Goal: Task Accomplishment & Management: Use online tool/utility

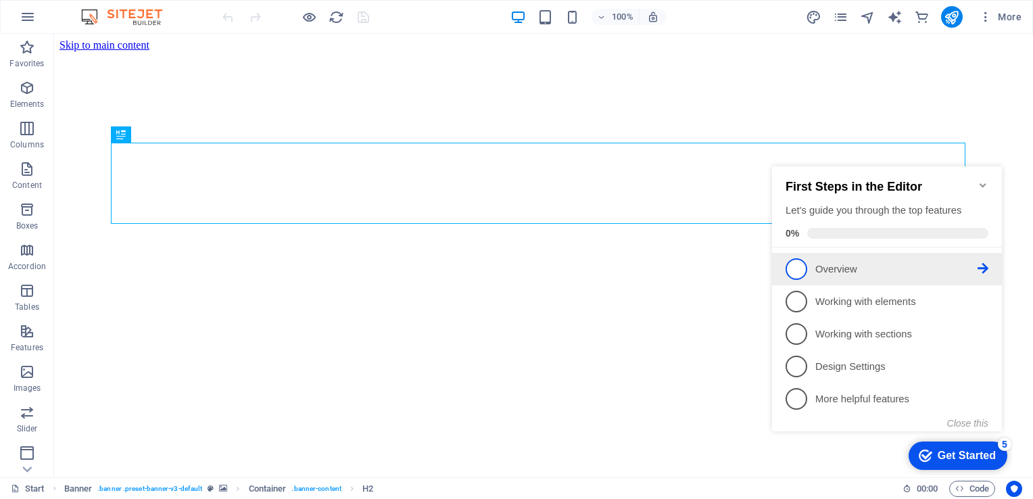
click at [874, 268] on p "Overview - incomplete" at bounding box center [896, 269] width 162 height 14
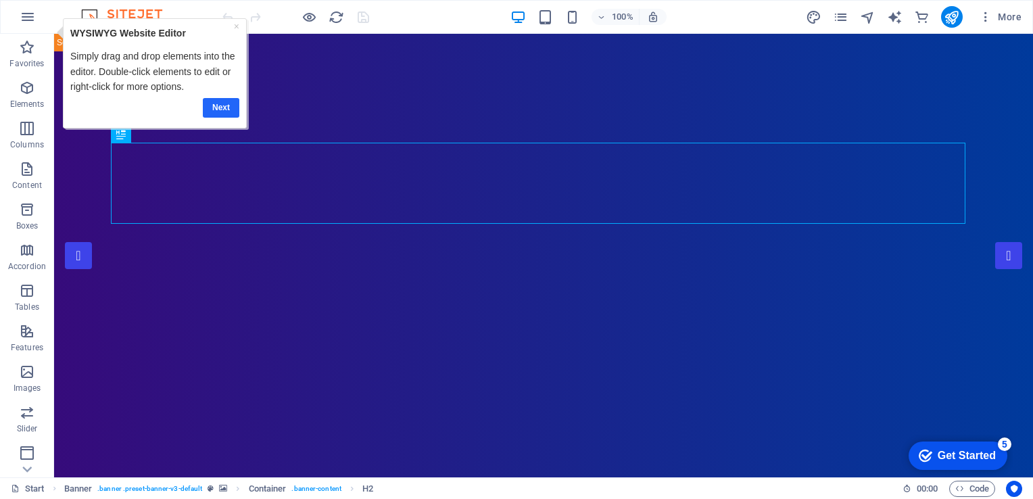
click at [233, 111] on link "Next" at bounding box center [221, 107] width 36 height 20
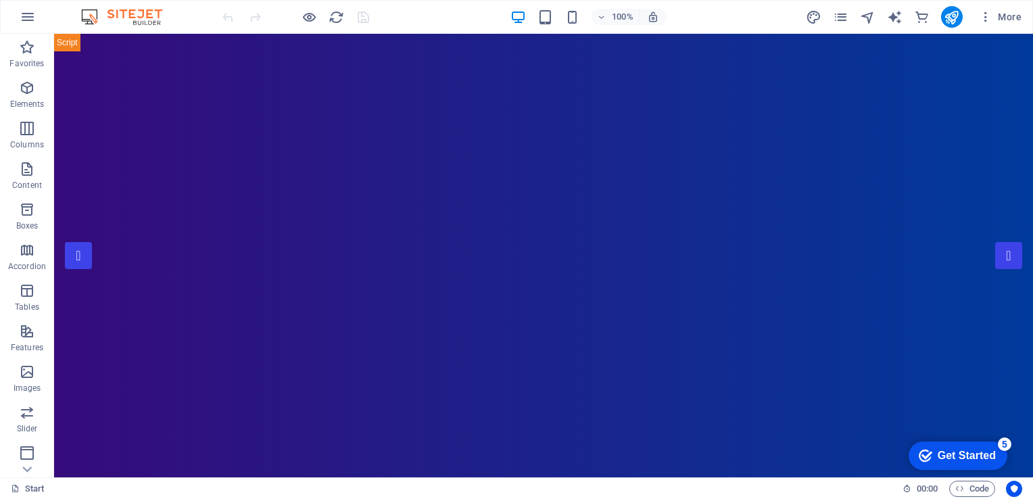
click at [294, 16] on div at bounding box center [295, 17] width 151 height 22
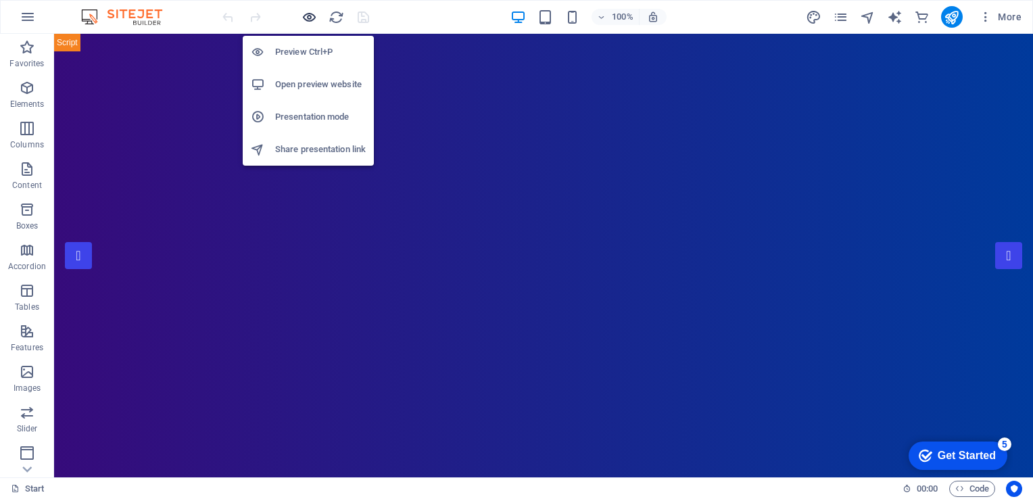
click at [305, 16] on icon "button" at bounding box center [309, 17] width 16 height 16
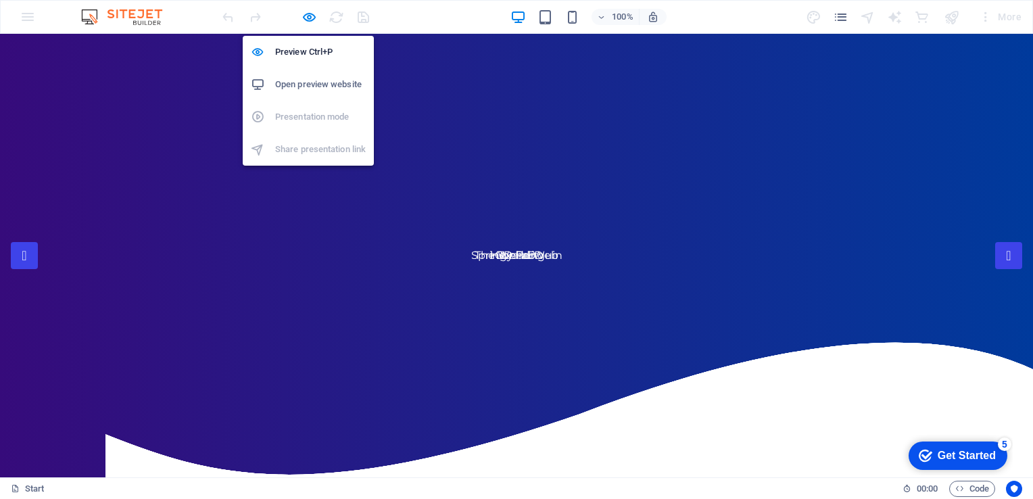
click at [307, 80] on h6 "Open preview website" at bounding box center [320, 84] width 91 height 16
click at [301, 53] on h6 "Preview Ctrl+P" at bounding box center [320, 52] width 91 height 16
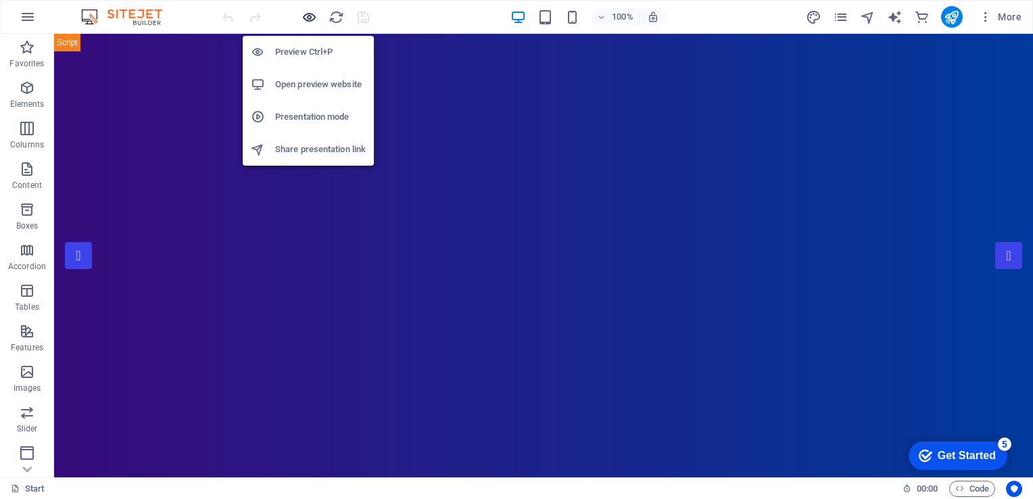
click at [312, 15] on icon "button" at bounding box center [309, 17] width 16 height 16
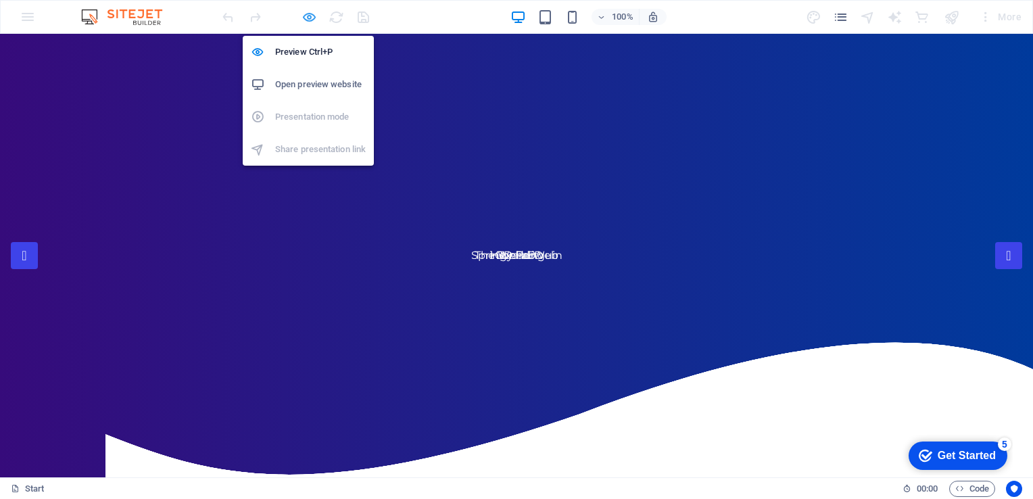
click at [311, 16] on icon "button" at bounding box center [309, 17] width 16 height 16
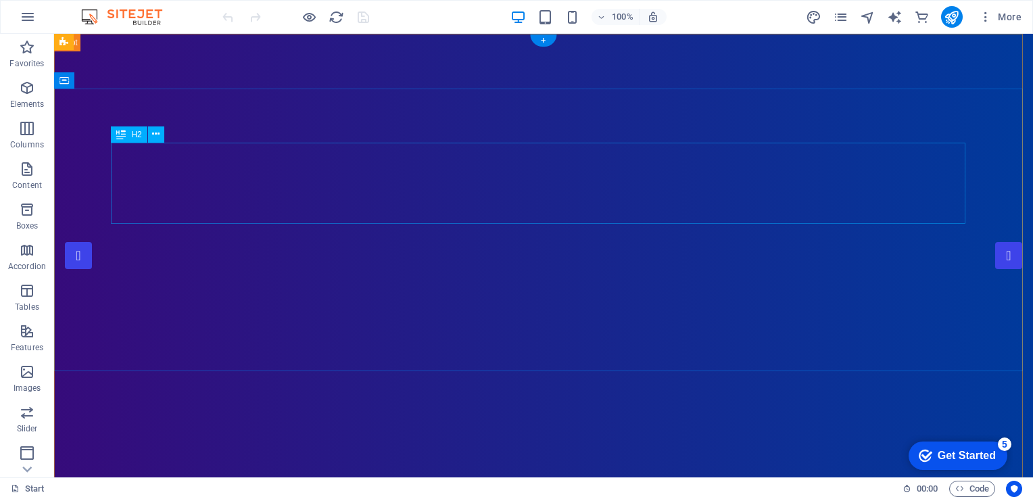
click at [133, 136] on span "H2" at bounding box center [136, 134] width 10 height 8
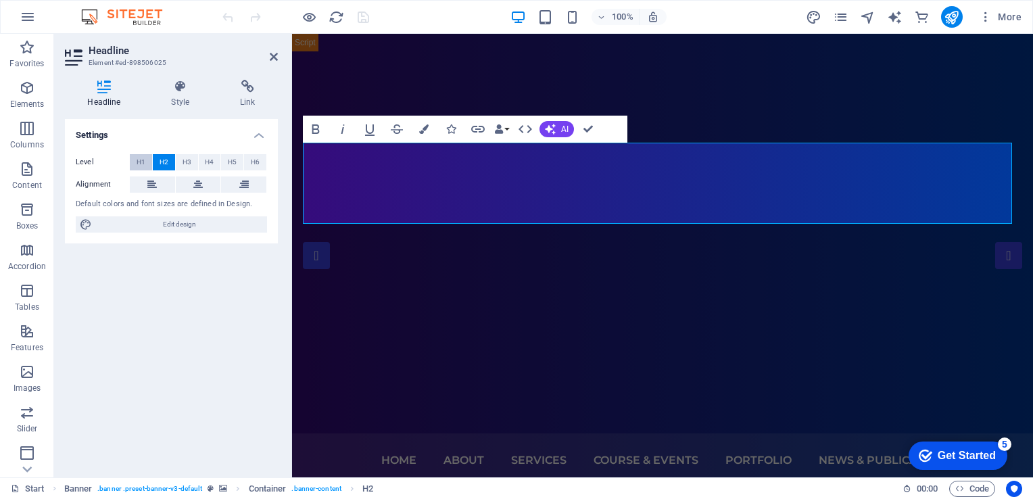
click at [145, 161] on span "H1" at bounding box center [141, 162] width 9 height 16
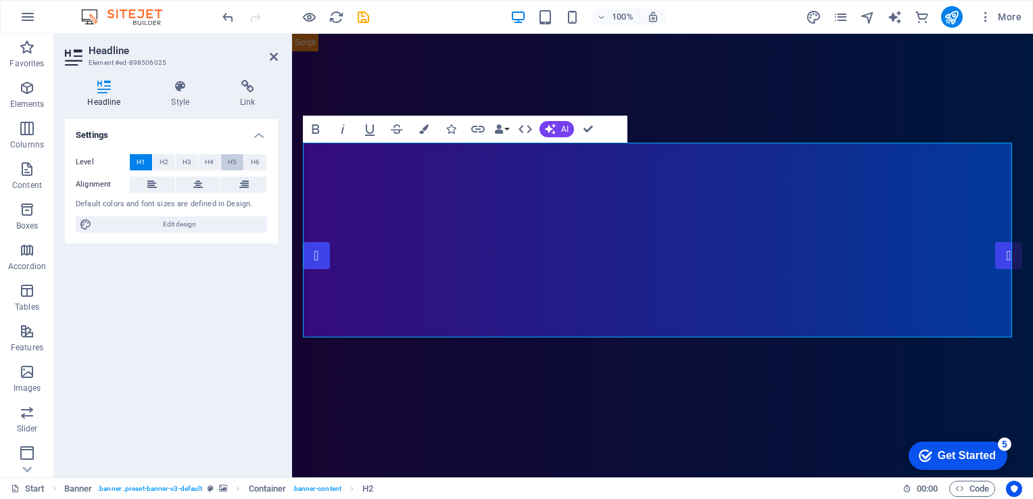
click at [243, 166] on button "H5" at bounding box center [232, 162] width 22 height 16
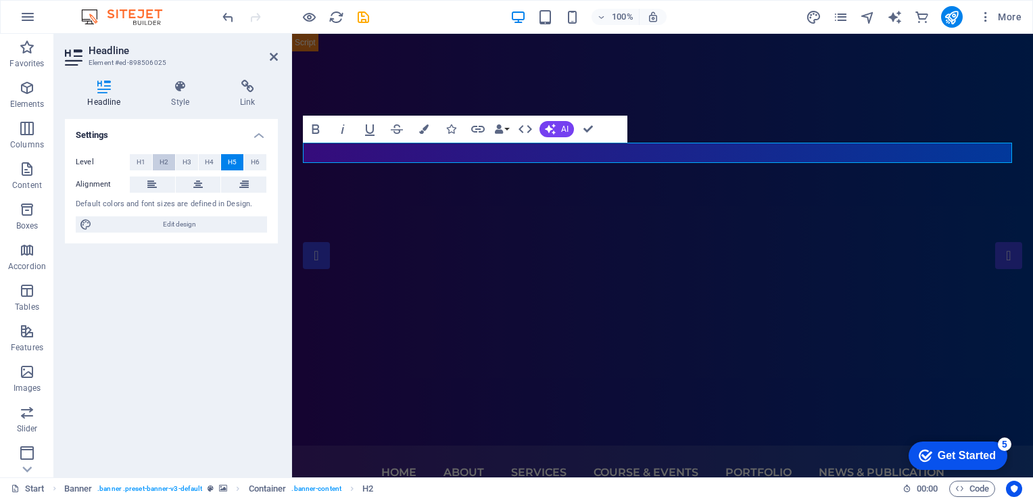
click at [166, 158] on span "H2" at bounding box center [163, 162] width 9 height 16
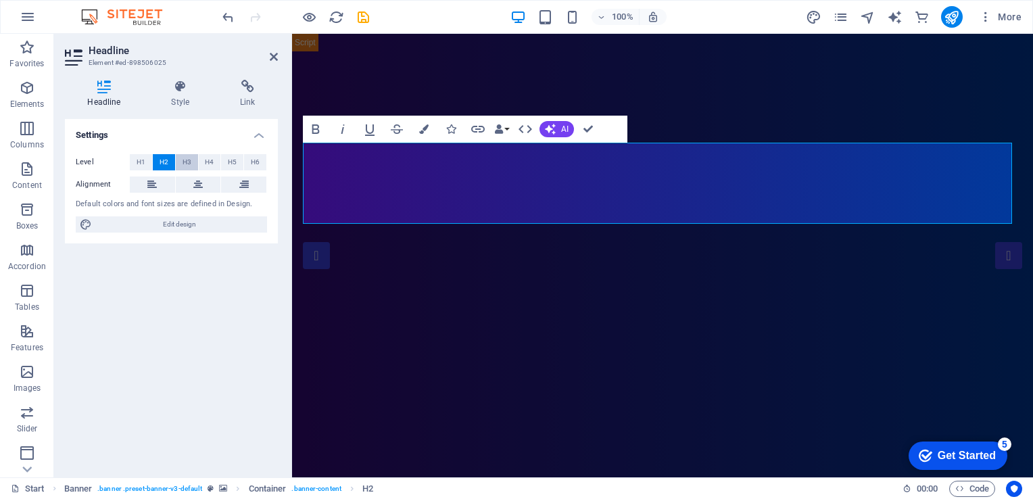
click at [189, 163] on span "H3" at bounding box center [186, 162] width 9 height 16
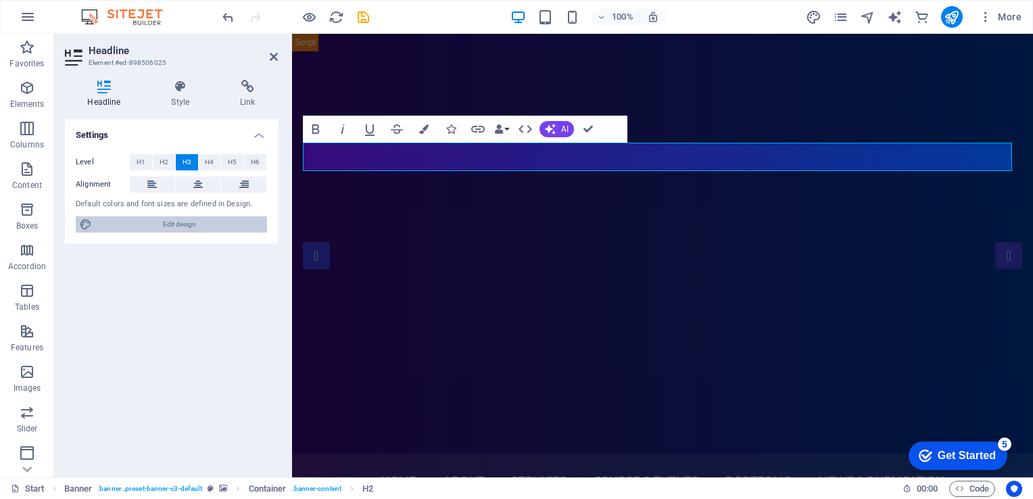
click at [175, 226] on span "Edit design" at bounding box center [179, 224] width 167 height 16
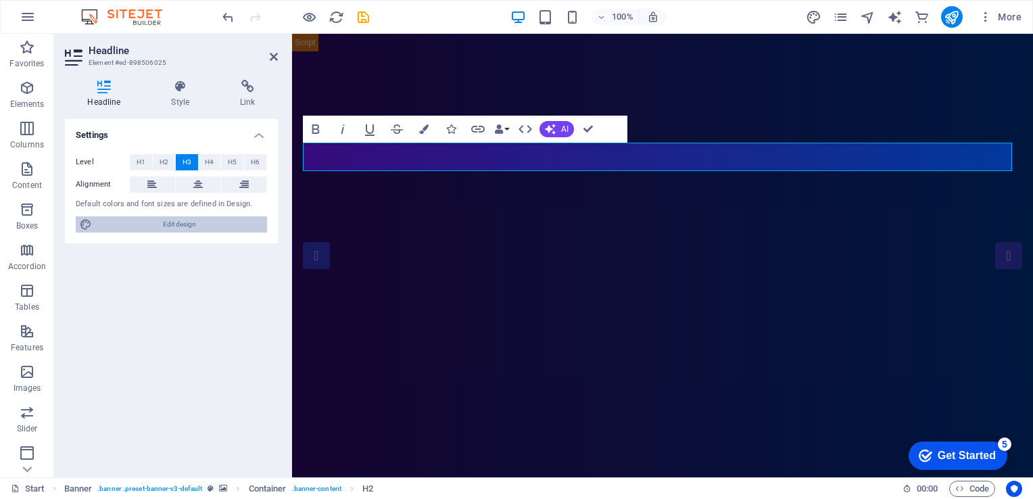
select select "px"
select select "300"
select select "px"
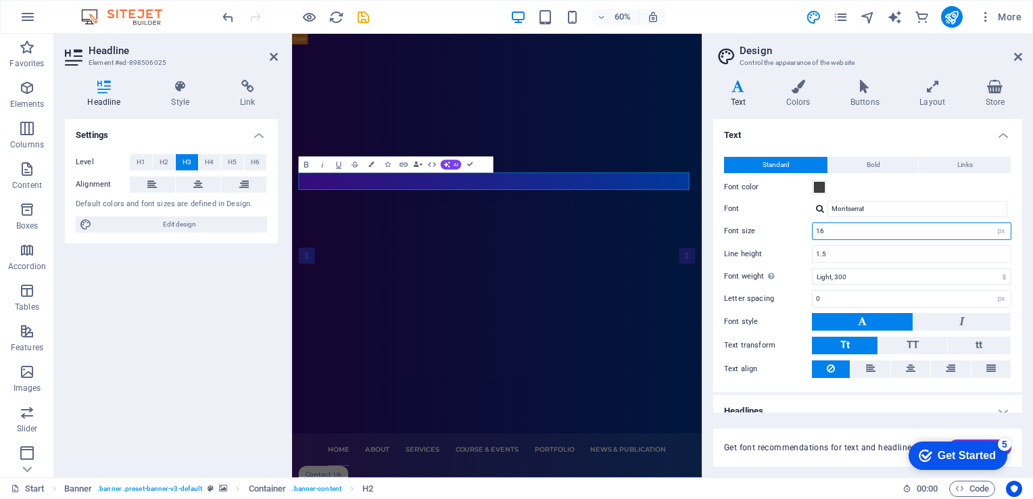
click at [847, 228] on input "16" at bounding box center [911, 231] width 198 height 16
drag, startPoint x: 846, startPoint y: 229, endPoint x: 737, endPoint y: 214, distance: 110.5
click at [746, 215] on div "Standard Bold Links Font color Font Montserrat Font size 16 rem px Line height …" at bounding box center [867, 267] width 314 height 249
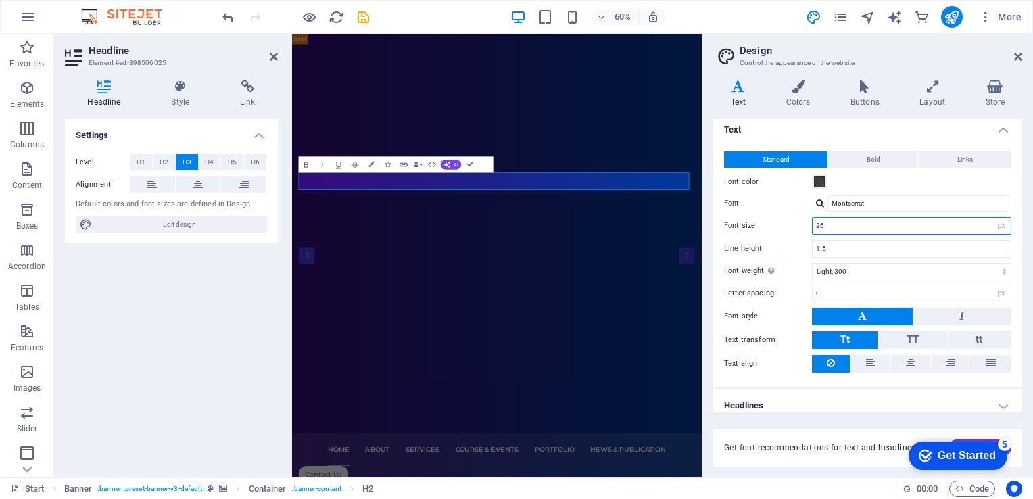
scroll to position [12, 0]
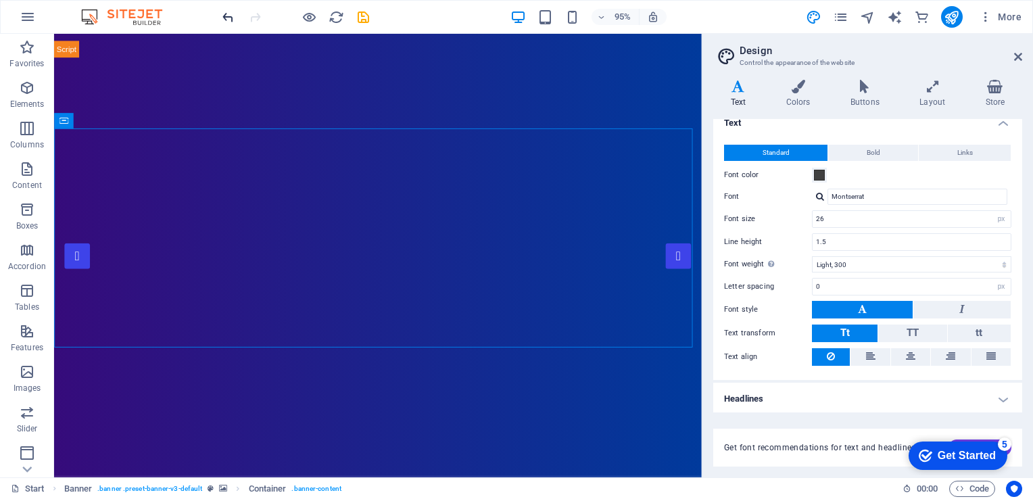
click at [226, 20] on icon "undo" at bounding box center [228, 17] width 16 height 16
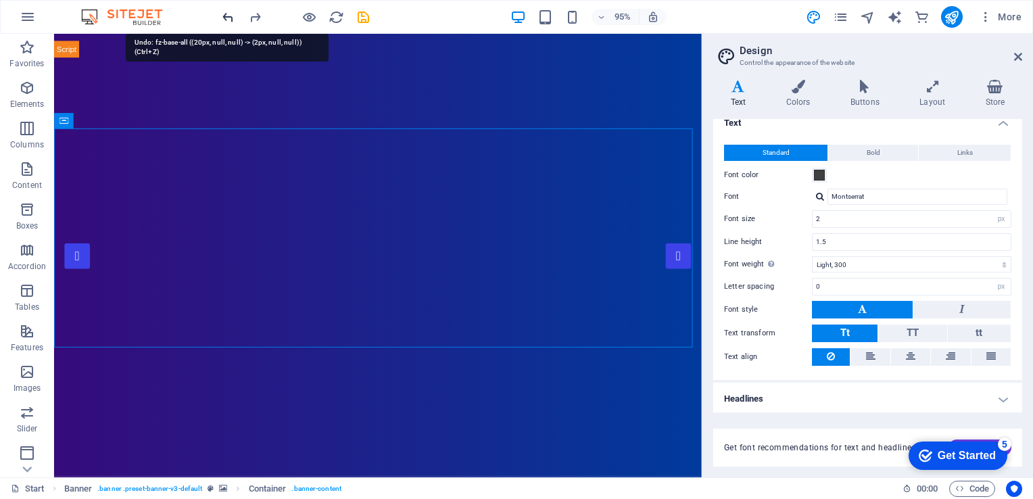
click at [228, 19] on icon "undo" at bounding box center [228, 17] width 16 height 16
type input "20"
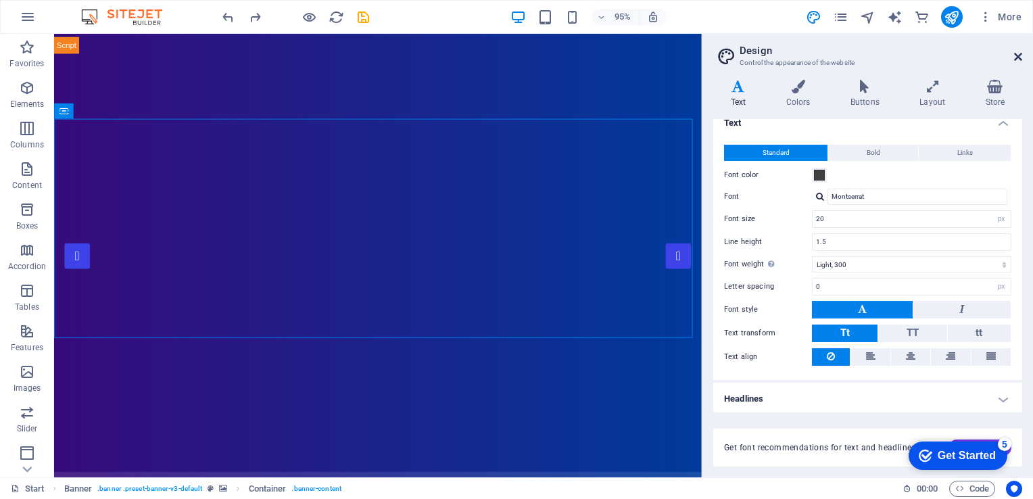
click at [1014, 58] on icon at bounding box center [1018, 56] width 8 height 11
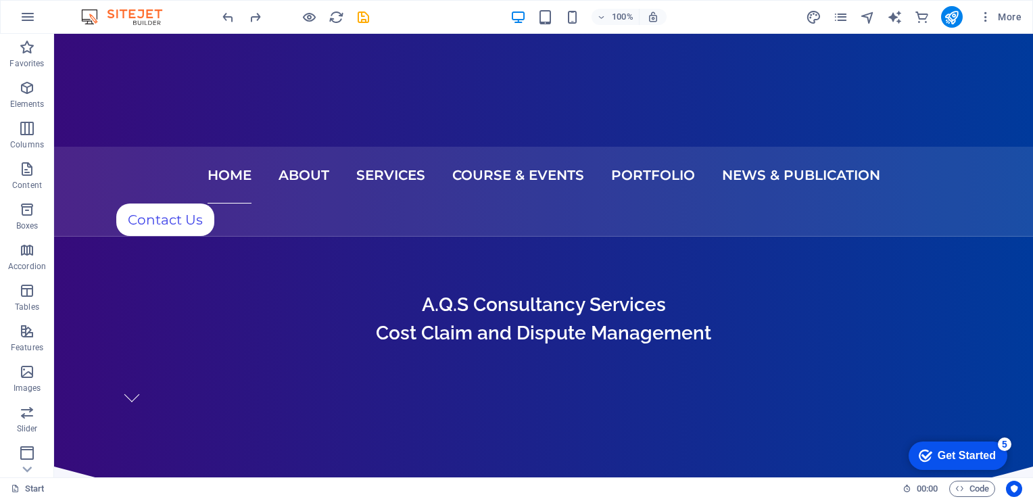
scroll to position [299, 0]
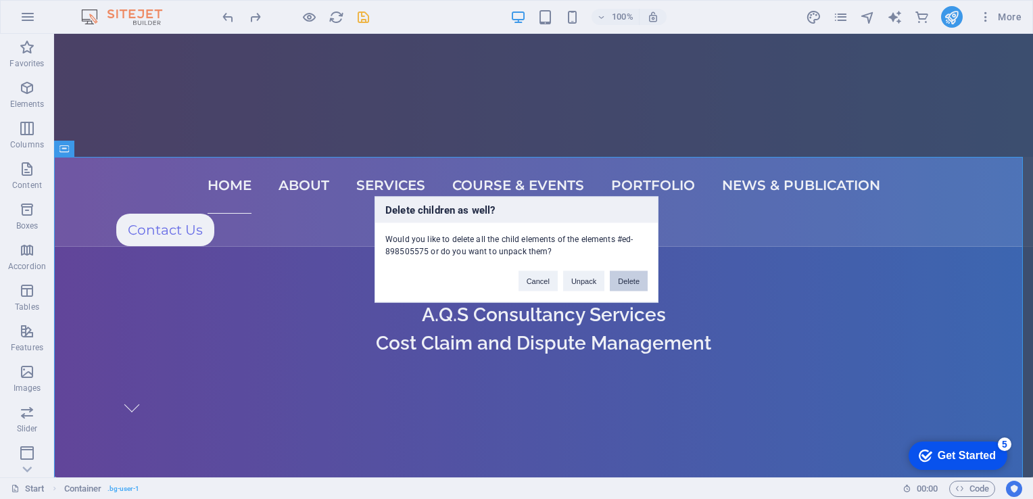
click at [635, 283] on button "Delete" at bounding box center [629, 281] width 38 height 20
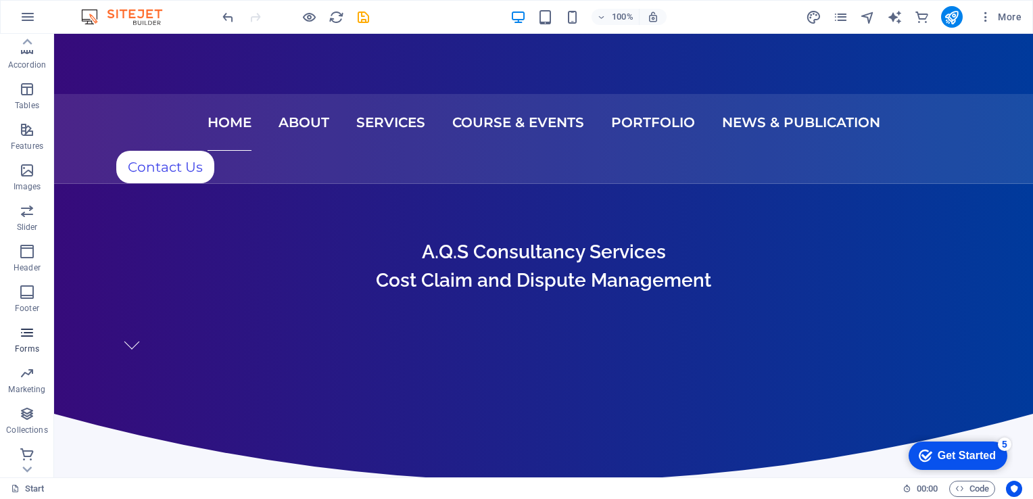
scroll to position [205, 0]
click at [26, 410] on icon "button" at bounding box center [27, 410] width 16 height 16
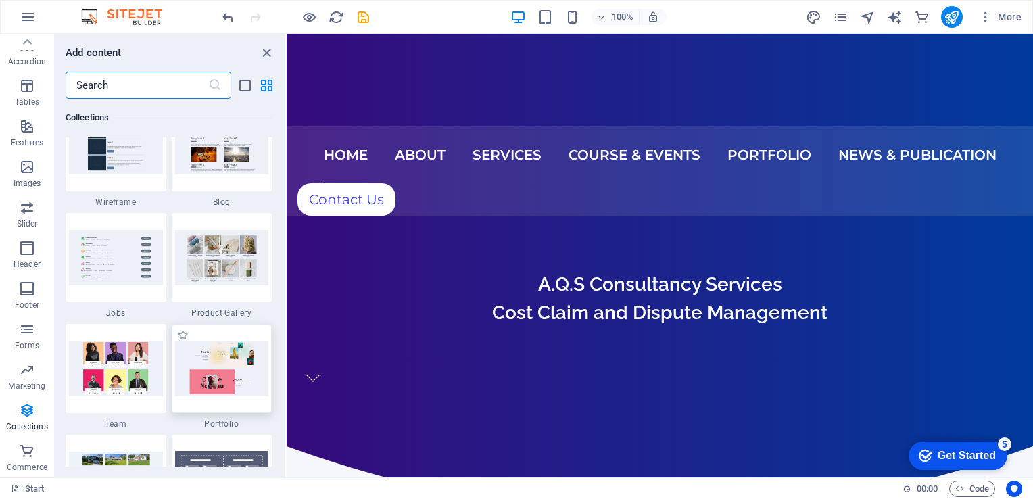
scroll to position [12708, 0]
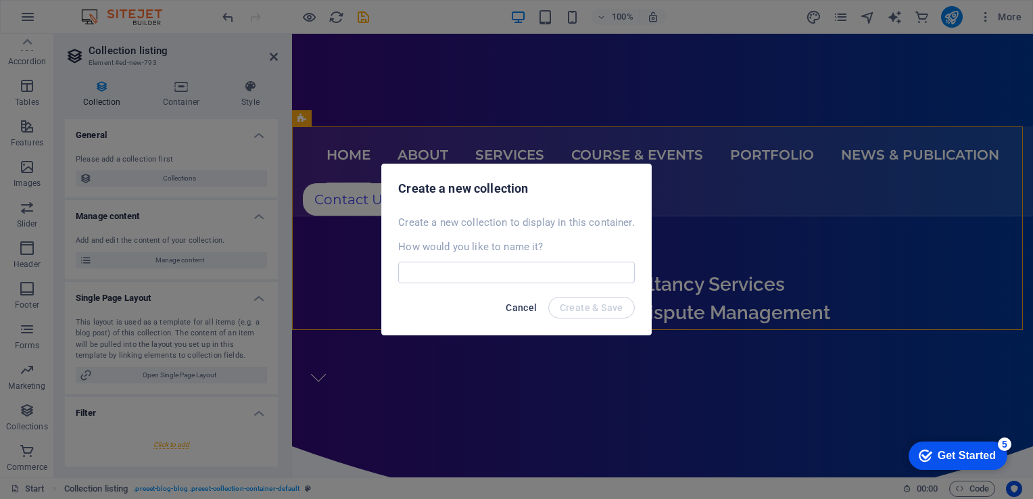
click at [516, 303] on span "Cancel" at bounding box center [520, 307] width 31 height 11
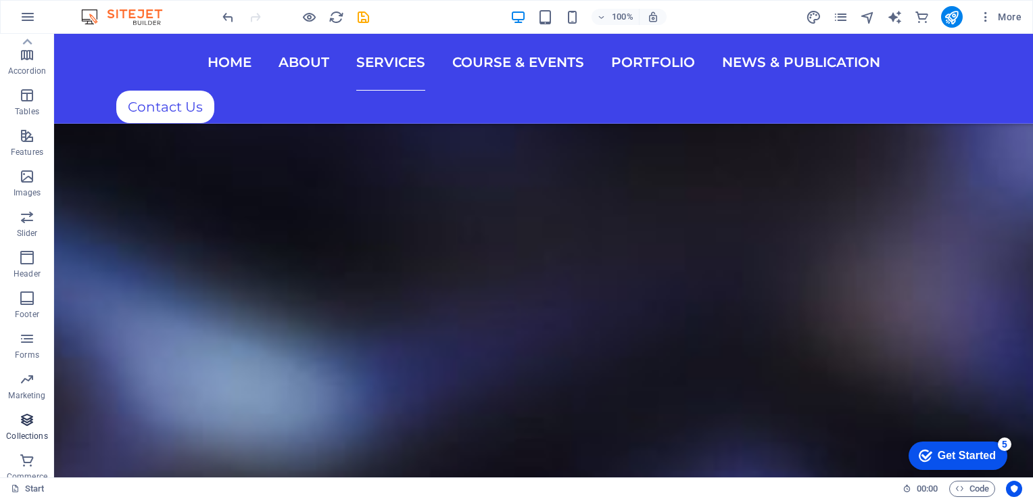
scroll to position [205, 0]
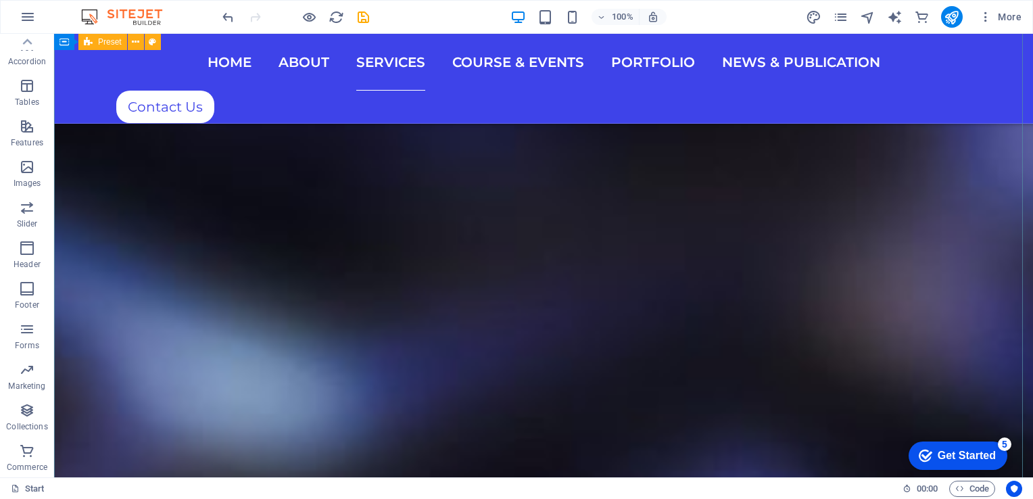
drag, startPoint x: 83, startPoint y: 407, endPoint x: 120, endPoint y: 312, distance: 101.6
click at [30, 332] on icon "button" at bounding box center [27, 329] width 16 height 16
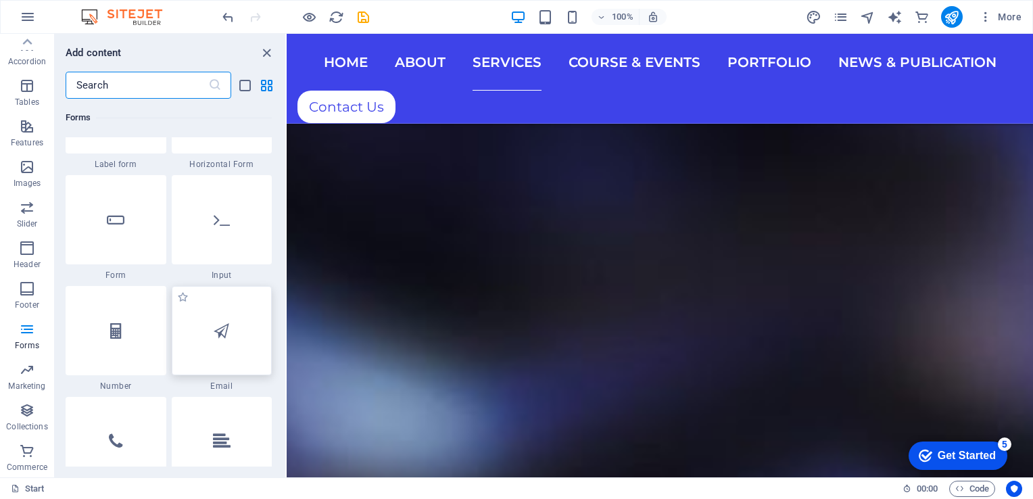
scroll to position [10271, 0]
click at [268, 52] on icon "close panel" at bounding box center [267, 53] width 16 height 16
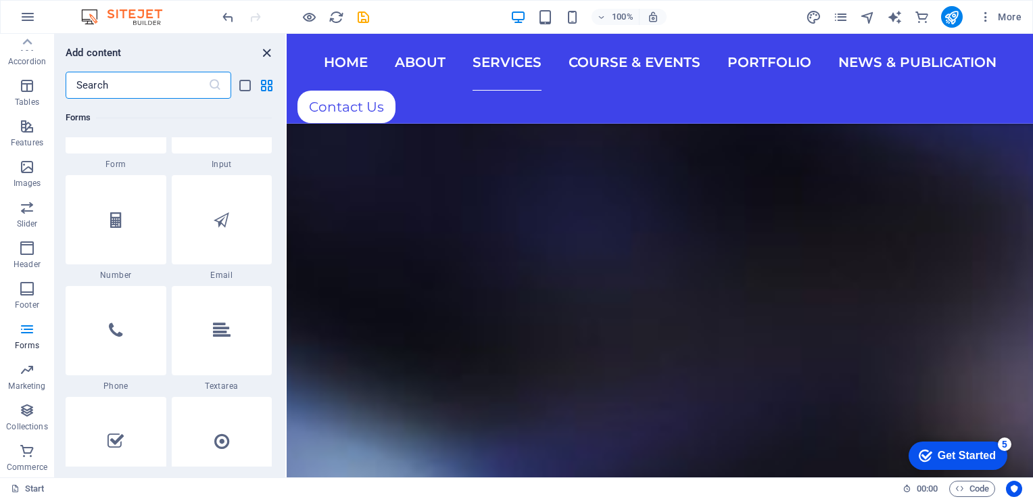
scroll to position [4463, 0]
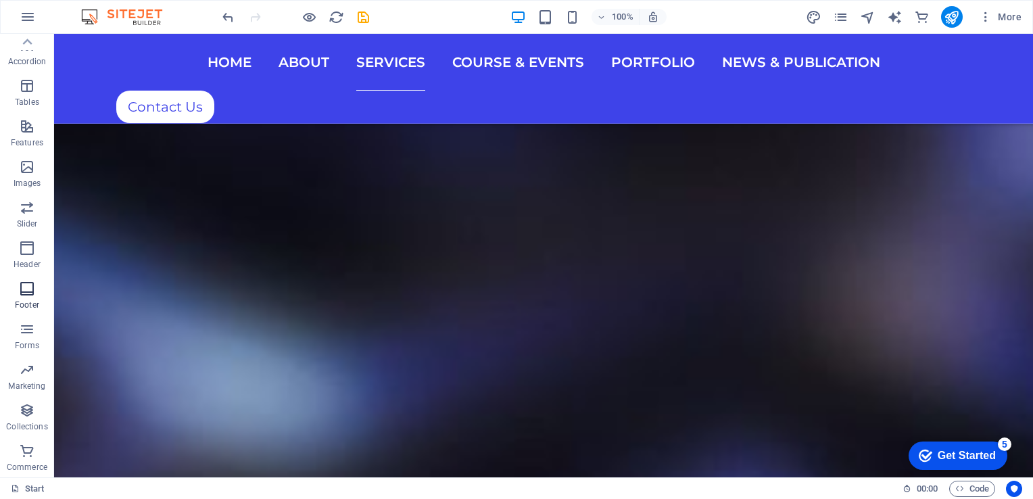
click at [0, 283] on html "A.Q.S Consultancy Services Start Favorites Elements Columns Content Boxes Accor…" at bounding box center [516, 249] width 1033 height 499
click at [3, 280] on button "Footer" at bounding box center [27, 295] width 54 height 41
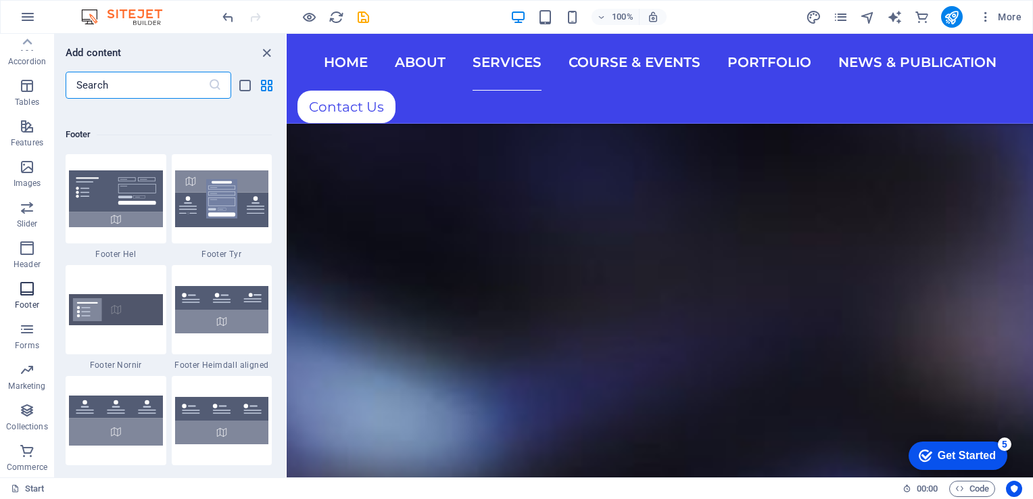
scroll to position [8946, 0]
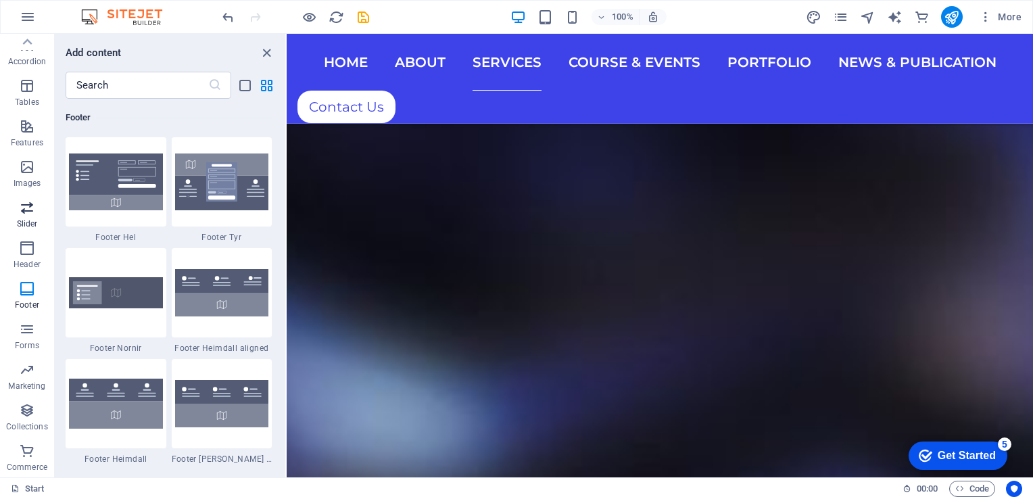
click at [5, 226] on span "Slider" at bounding box center [27, 215] width 54 height 32
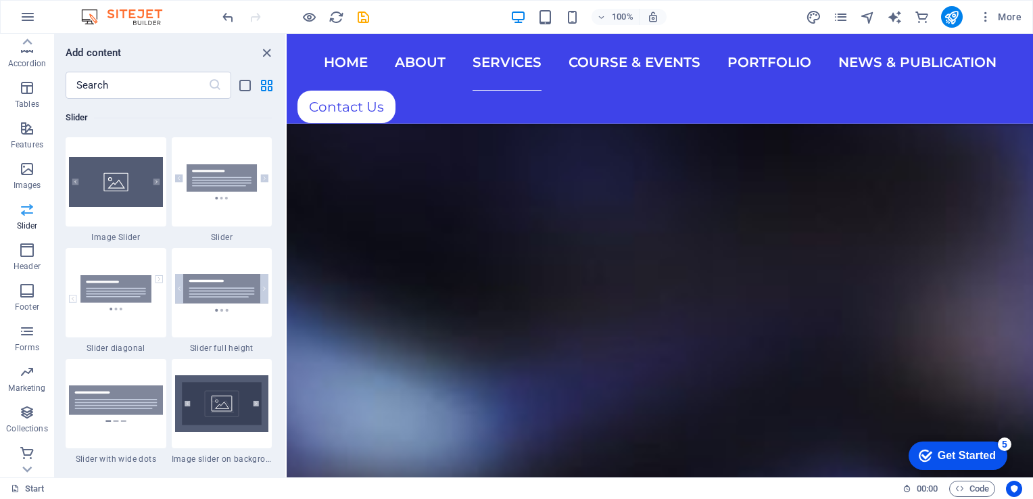
scroll to position [0, 0]
click at [25, 471] on icon at bounding box center [27, 469] width 19 height 19
click at [28, 42] on icon at bounding box center [27, 42] width 9 height 6
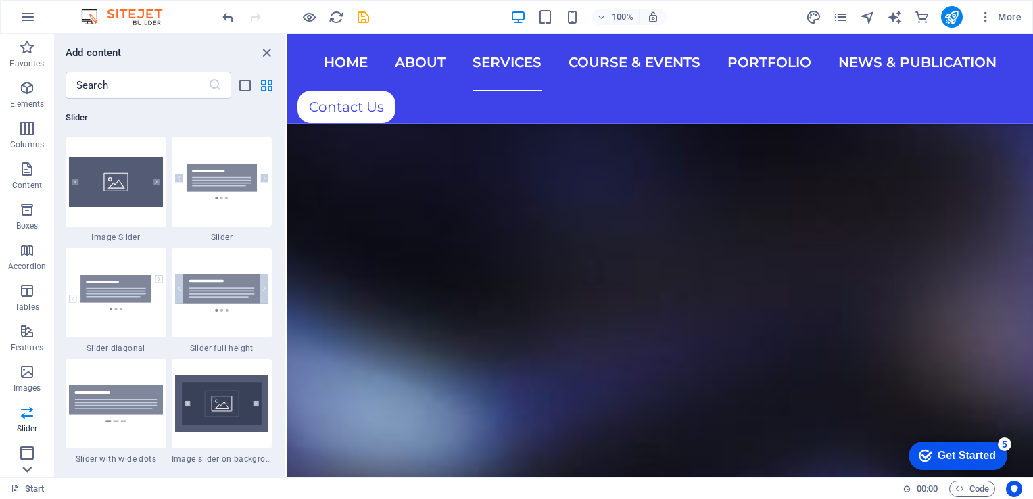
click at [27, 469] on icon at bounding box center [27, 469] width 19 height 19
click at [27, 469] on p "Commerce" at bounding box center [27, 467] width 41 height 11
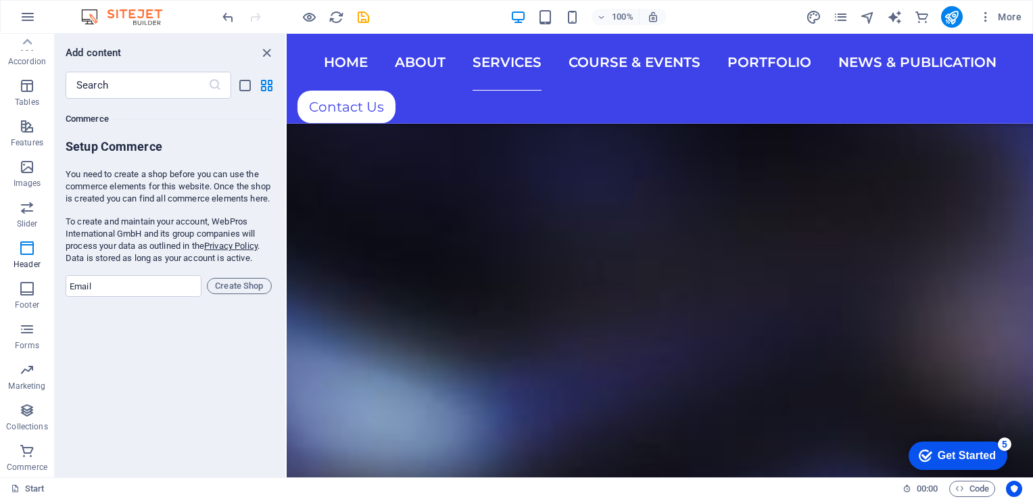
scroll to position [13022, 0]
click at [35, 205] on span "Slider" at bounding box center [27, 215] width 54 height 32
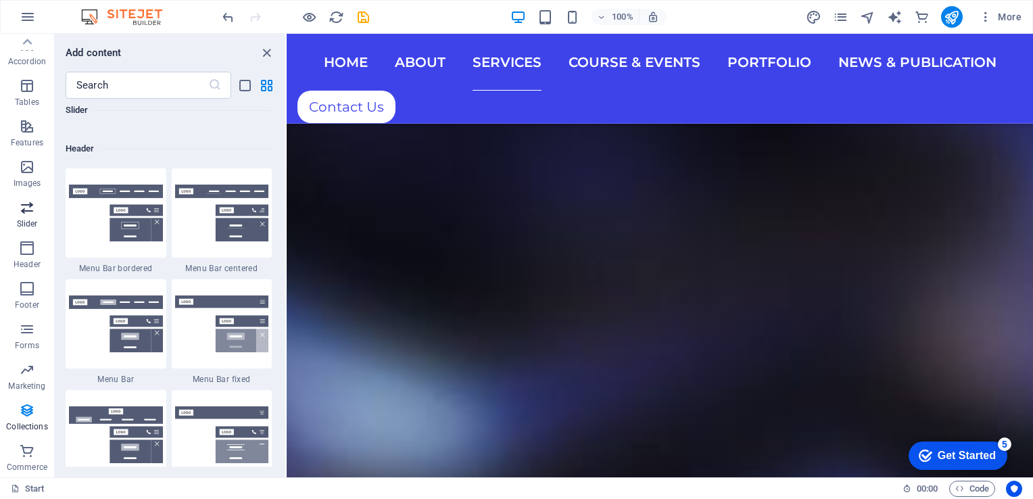
scroll to position [7661, 0]
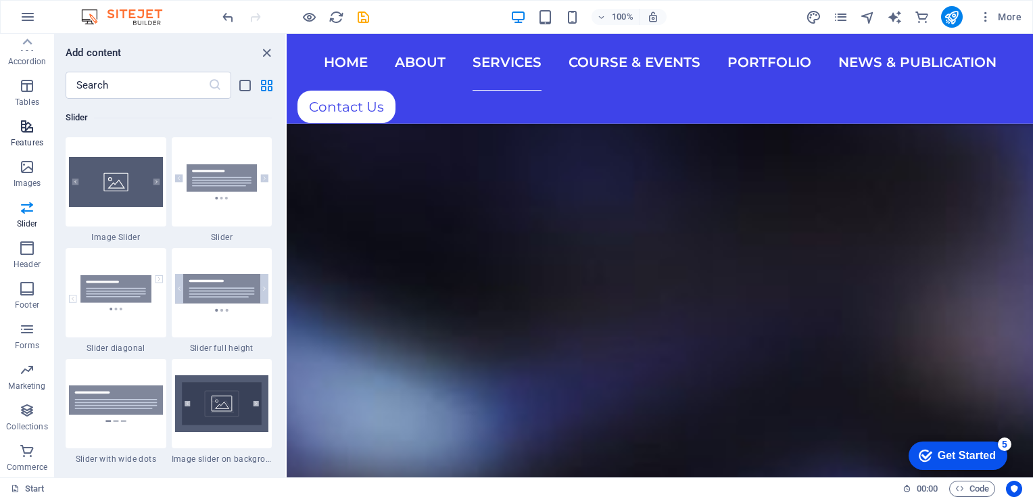
click at [26, 131] on icon "button" at bounding box center [27, 126] width 16 height 16
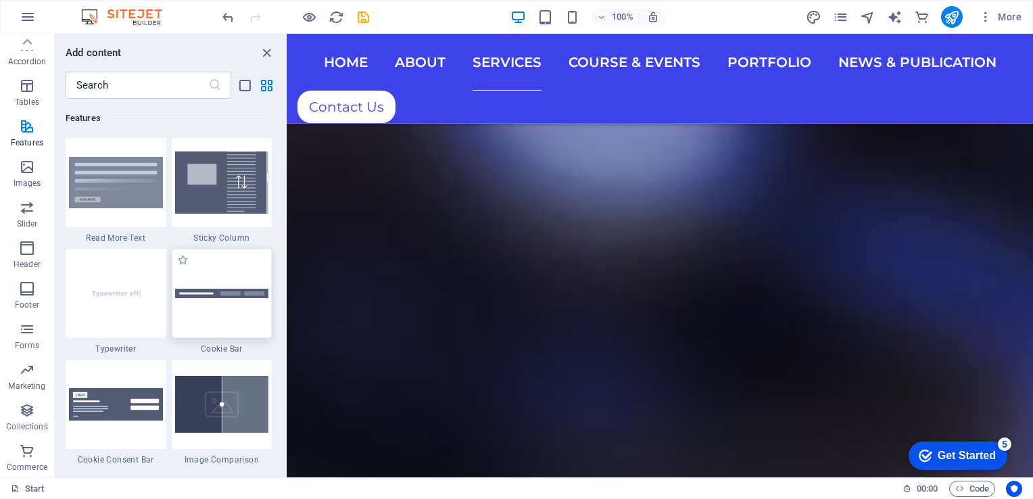
scroll to position [4250, 0]
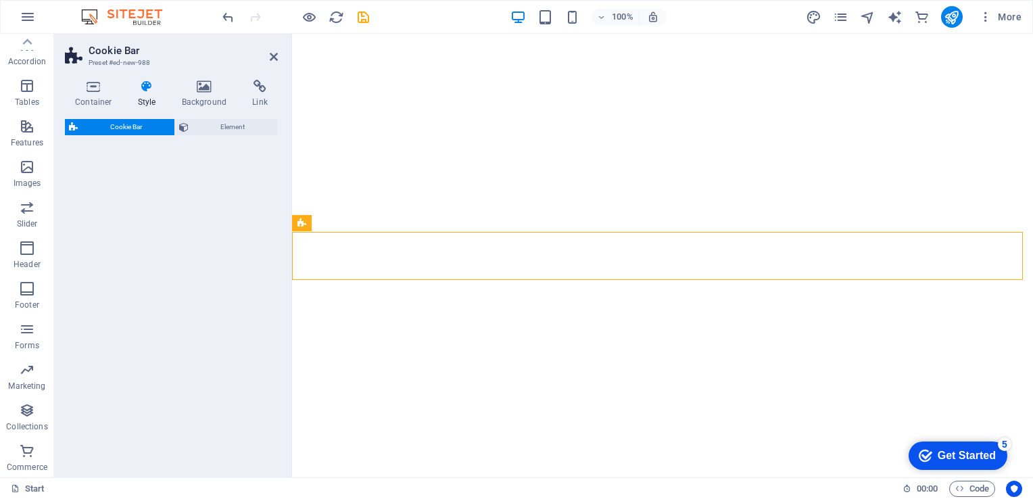
select select "px"
select select "rem"
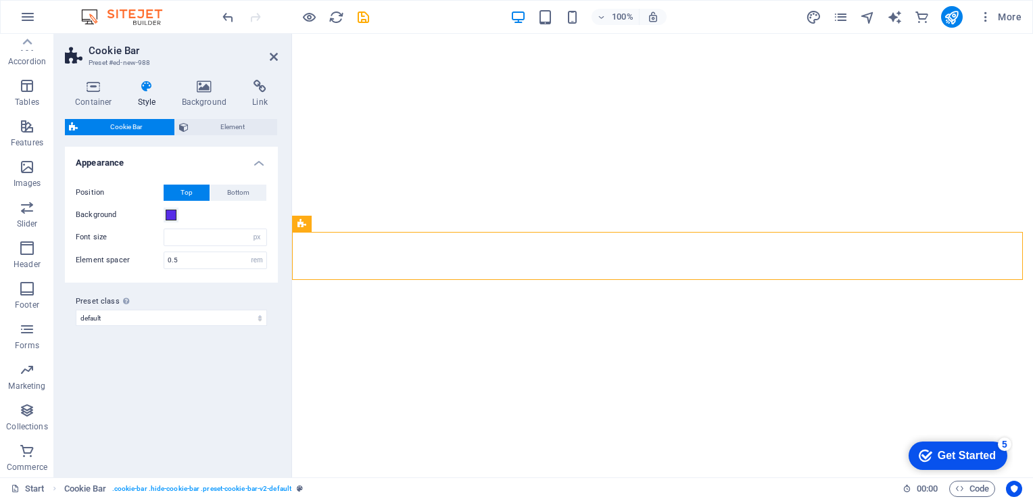
scroll to position [257, 0]
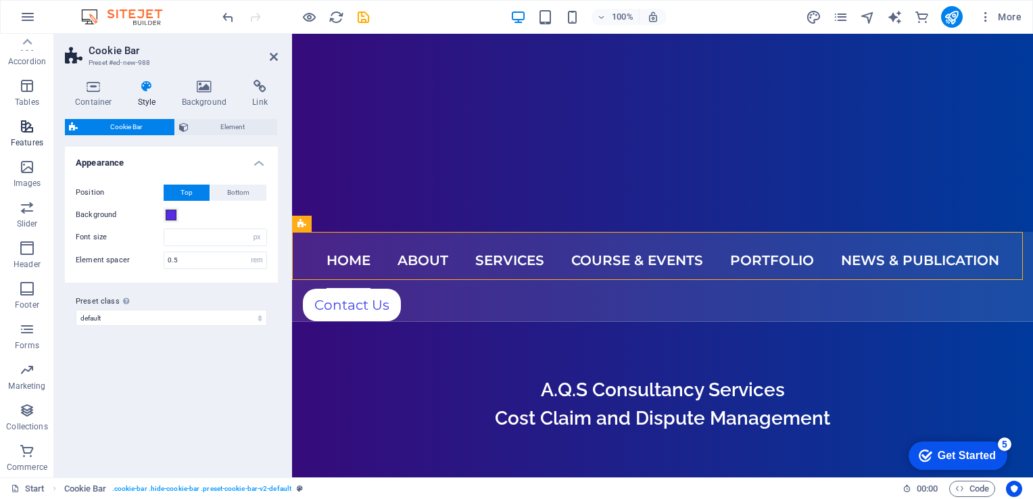
click at [29, 122] on icon "button" at bounding box center [27, 126] width 16 height 16
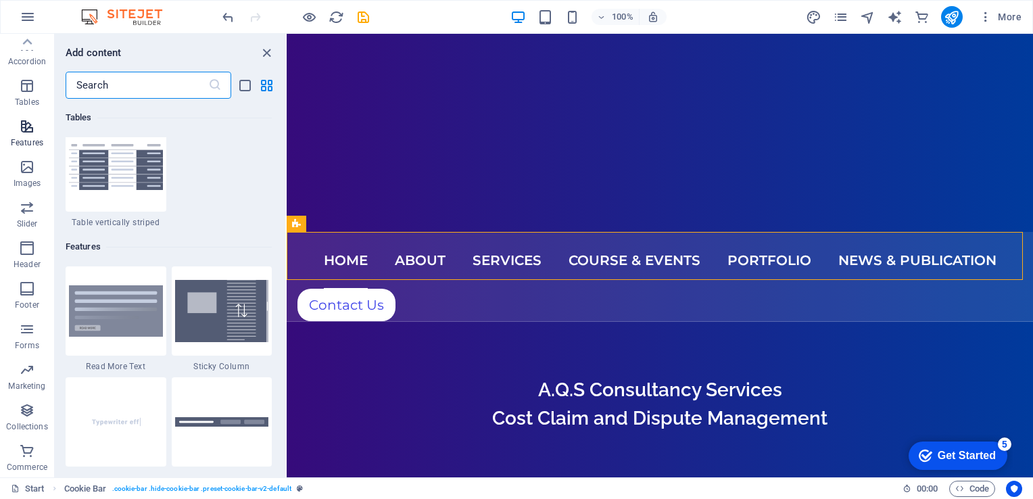
scroll to position [5267, 0]
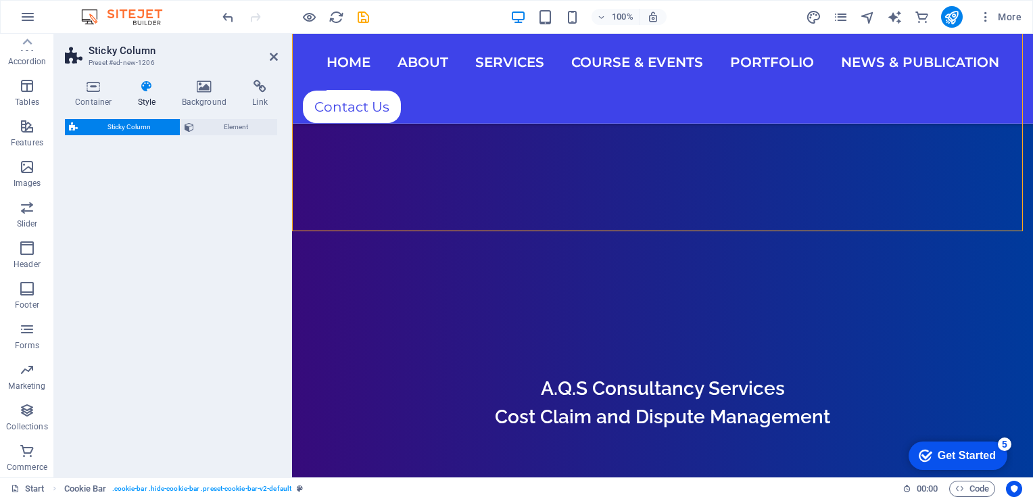
select select "%"
select select "rem"
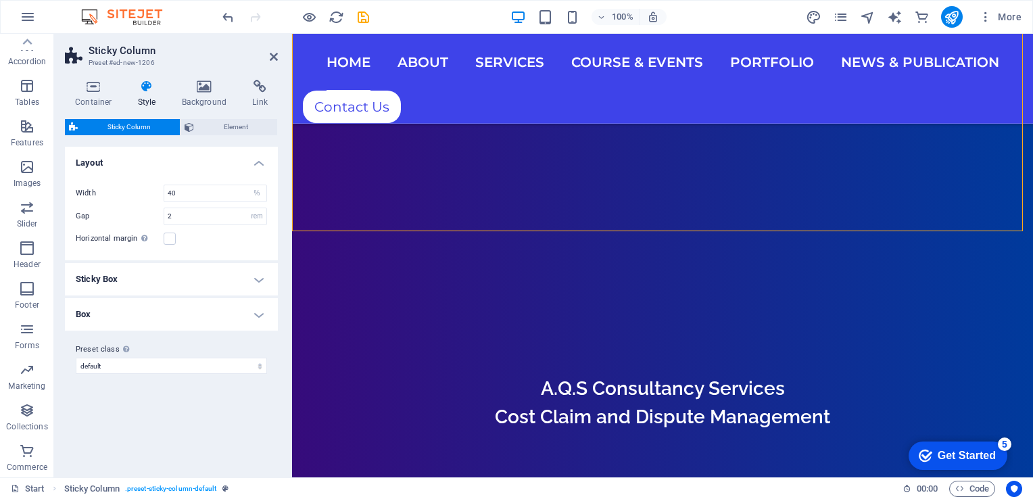
scroll to position [1216, 0]
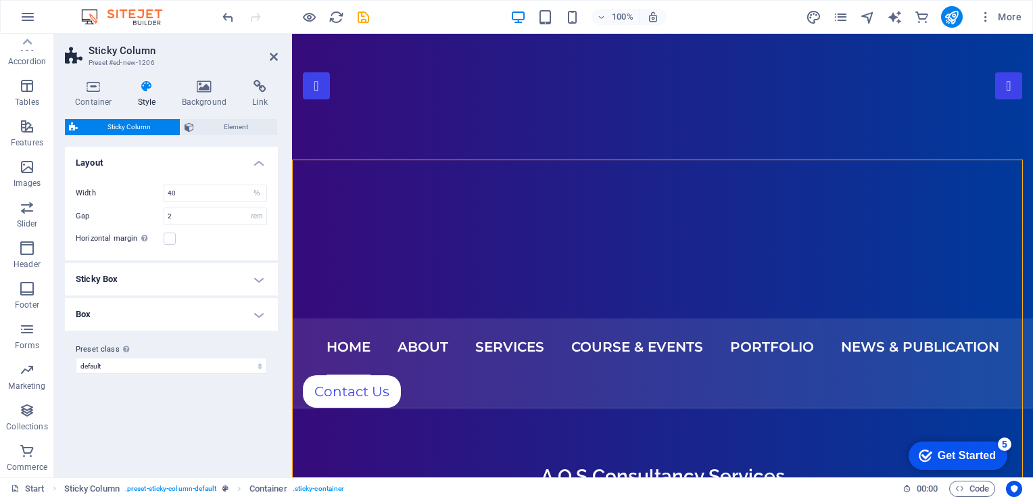
scroll to position [136, 0]
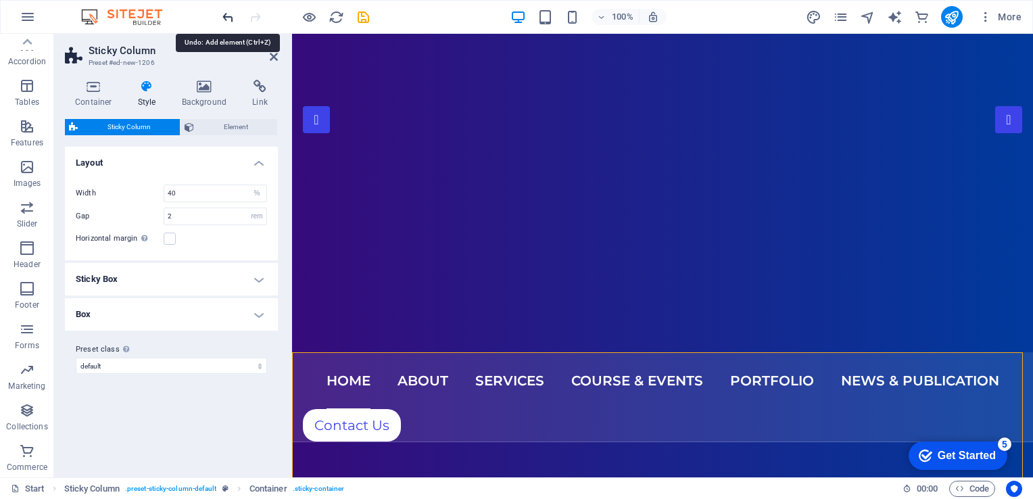
click at [226, 14] on icon "undo" at bounding box center [228, 17] width 16 height 16
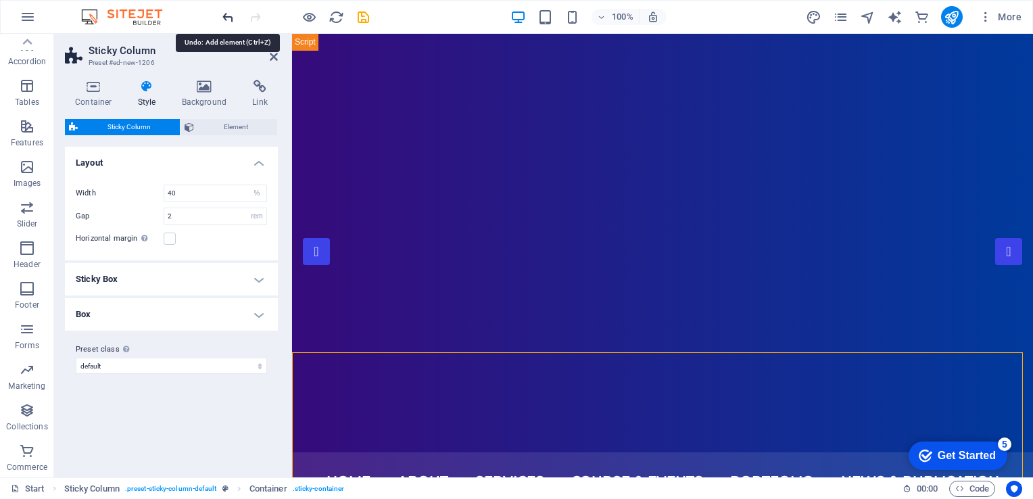
click at [227, 15] on icon "undo" at bounding box center [228, 17] width 16 height 16
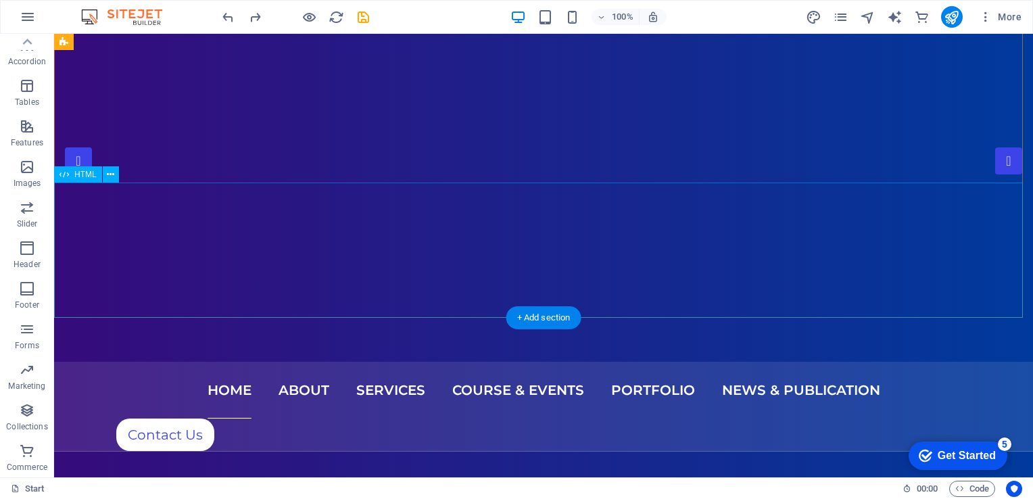
scroll to position [207, 0]
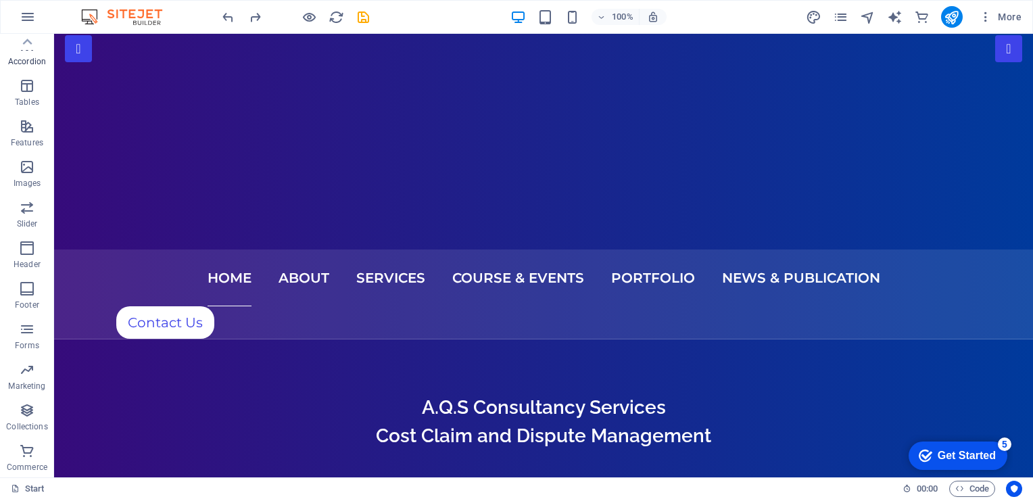
click at [26, 58] on p "Accordion" at bounding box center [27, 61] width 38 height 11
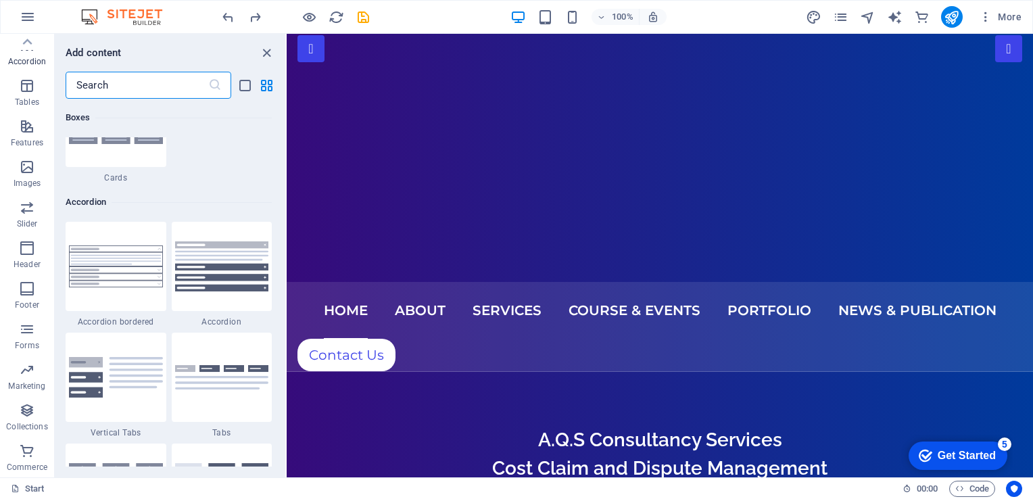
scroll to position [4314, 0]
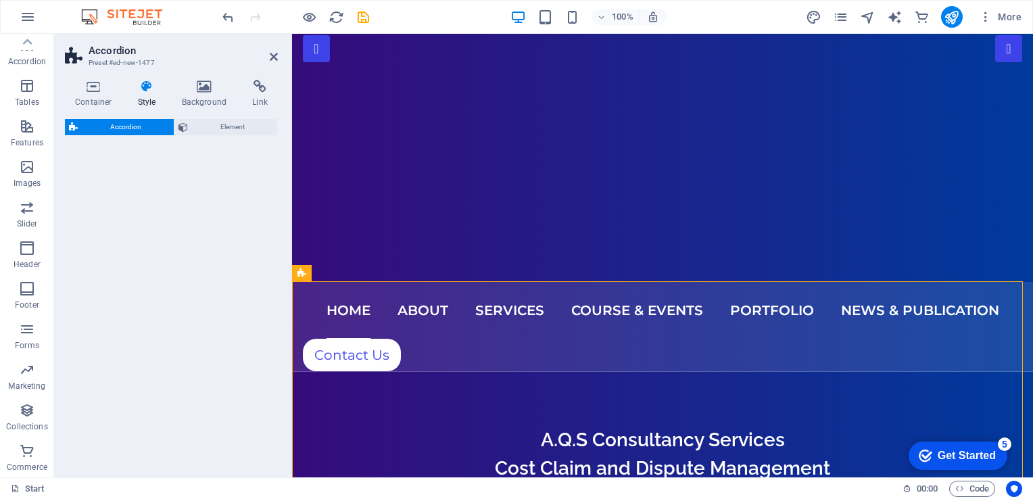
select select "rem"
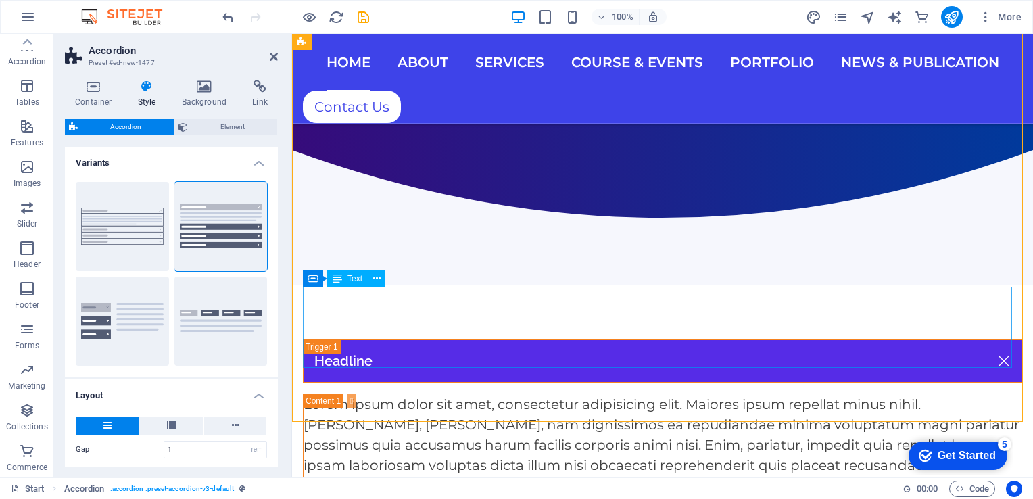
scroll to position [680, 0]
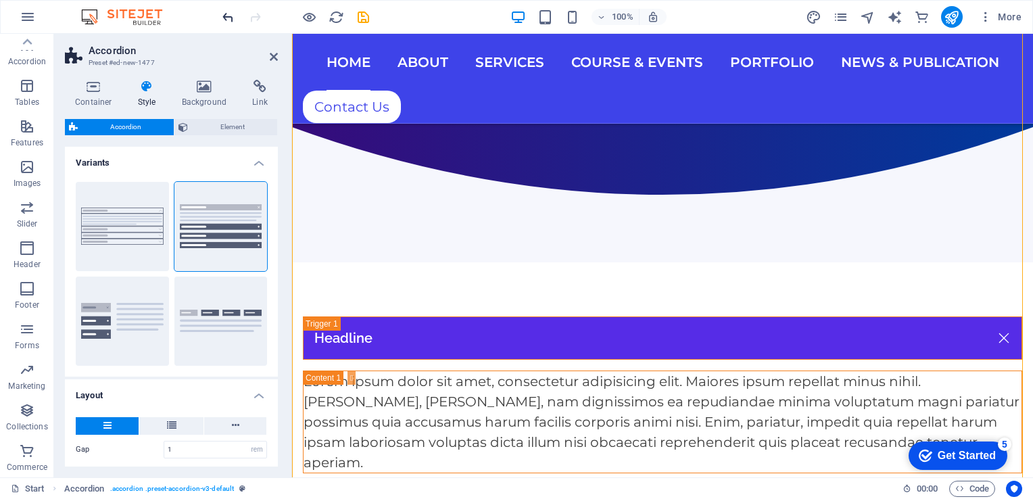
click at [232, 20] on icon "undo" at bounding box center [228, 17] width 16 height 16
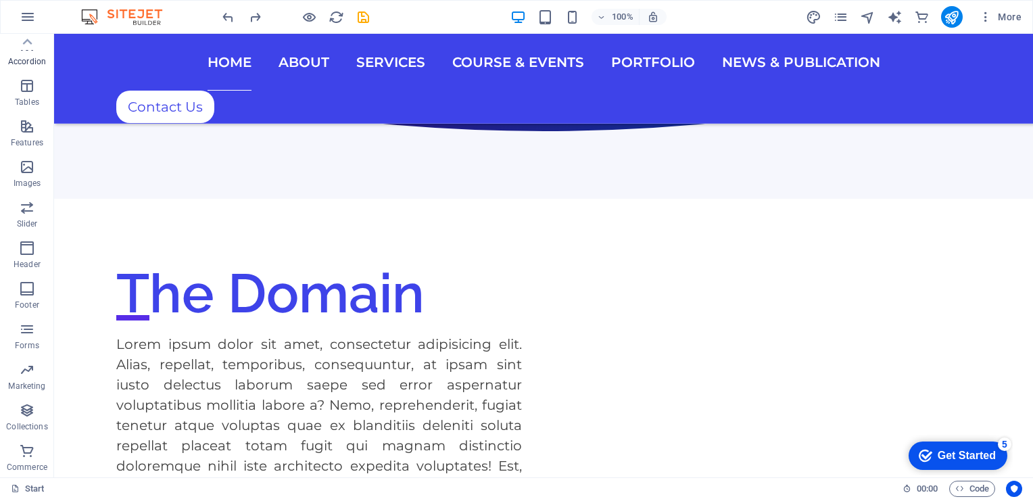
click at [31, 60] on p "Accordion" at bounding box center [27, 61] width 38 height 11
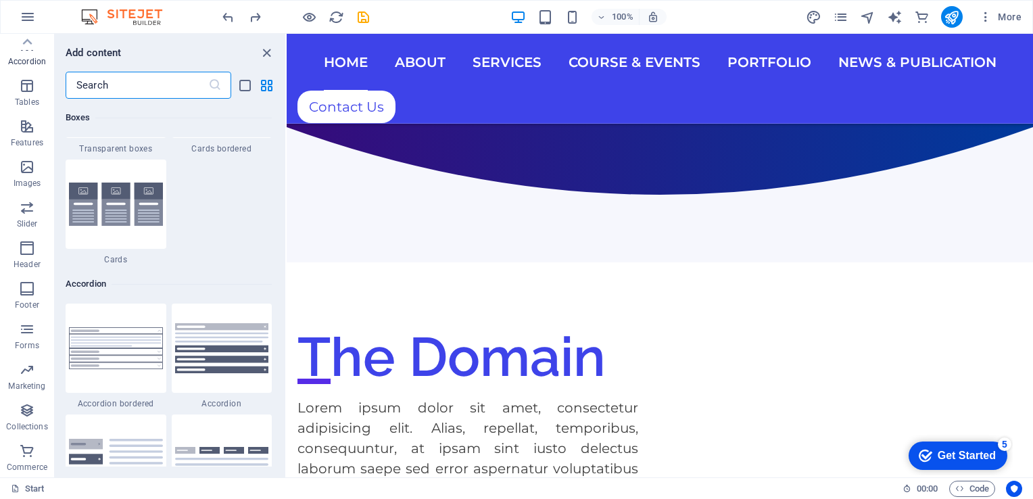
scroll to position [4314, 0]
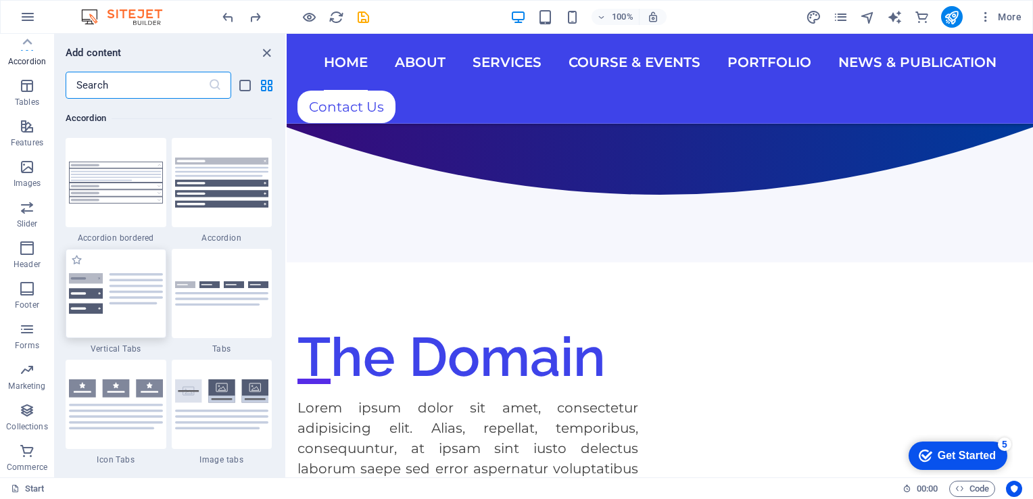
click at [131, 288] on img at bounding box center [116, 293] width 94 height 41
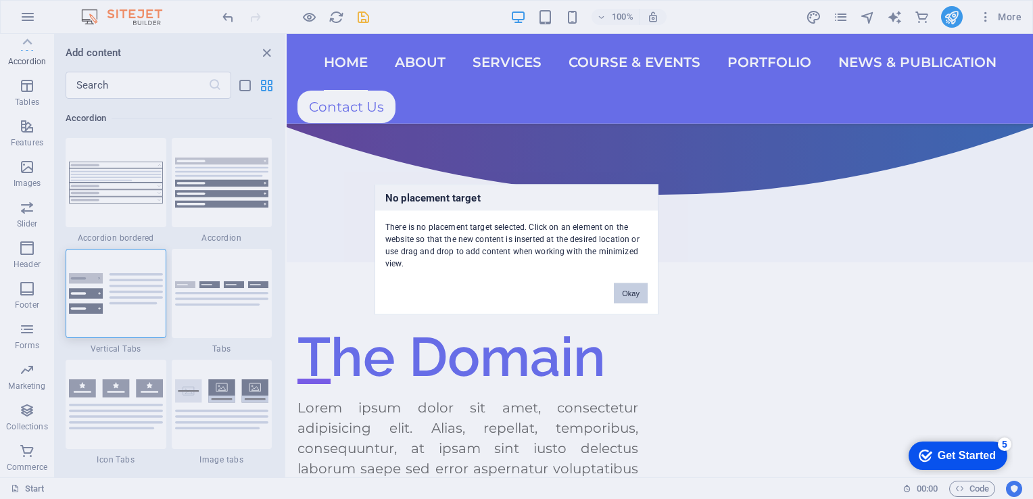
drag, startPoint x: 347, startPoint y: 259, endPoint x: 633, endPoint y: 293, distance: 288.5
click at [633, 293] on button "Okay" at bounding box center [631, 293] width 34 height 20
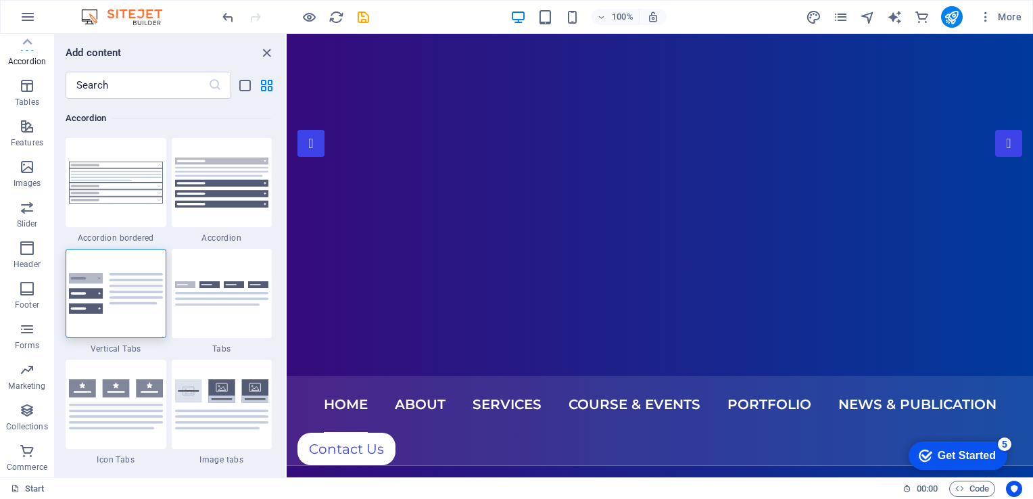
scroll to position [0, 0]
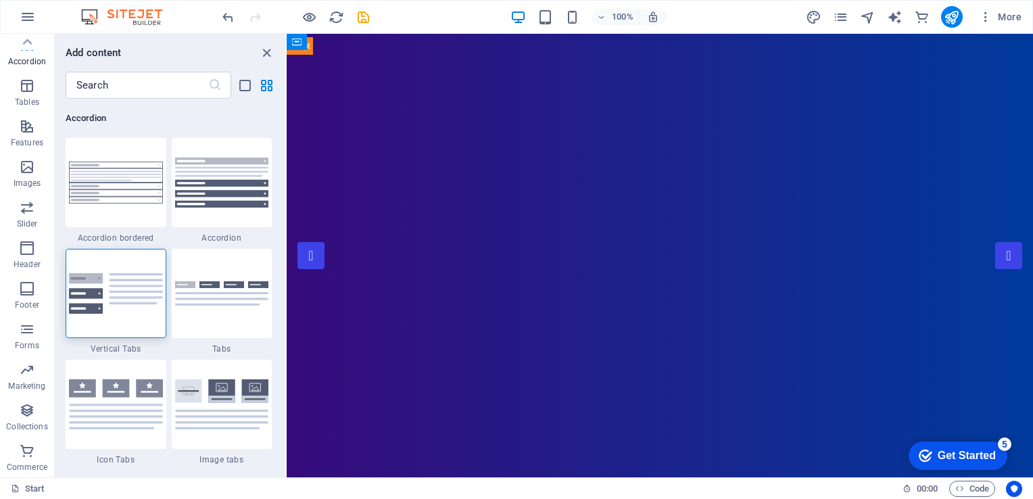
drag, startPoint x: 1027, startPoint y: 89, endPoint x: 1133, endPoint y: 62, distance: 108.8
click at [355, 44] on icon at bounding box center [356, 42] width 7 height 14
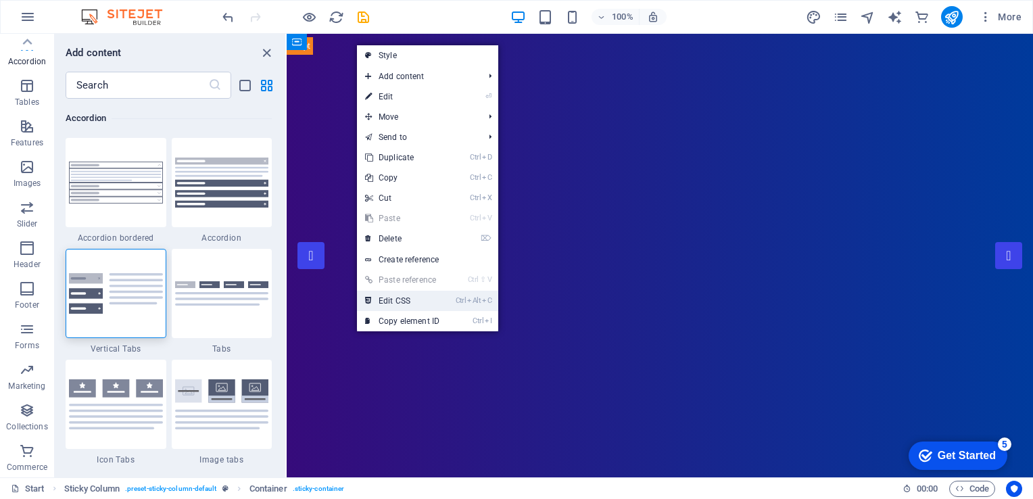
drag, startPoint x: 197, startPoint y: 436, endPoint x: 405, endPoint y: 295, distance: 250.6
click at [405, 295] on link "Ctrl Alt C Edit CSS" at bounding box center [402, 301] width 91 height 20
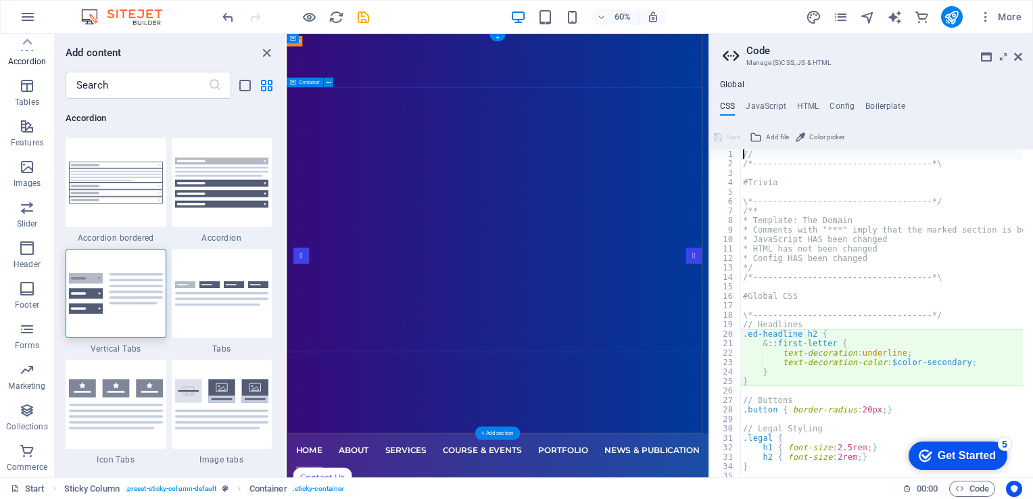
type textarea "&::first-letter {"
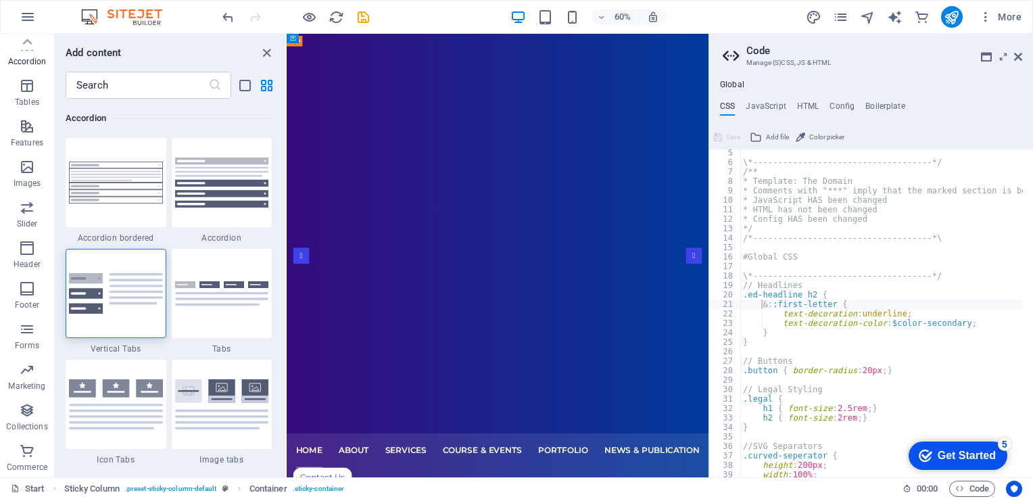
click at [1010, 58] on header "Code Manage (S)CSS, JS & HTML" at bounding box center [871, 51] width 299 height 35
click at [1019, 55] on icon at bounding box center [1018, 56] width 8 height 11
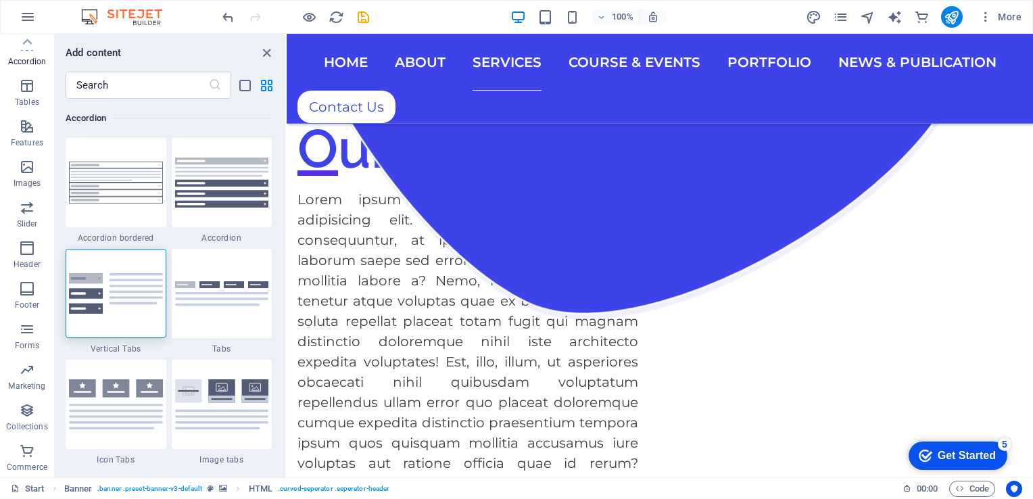
scroll to position [1976, 0]
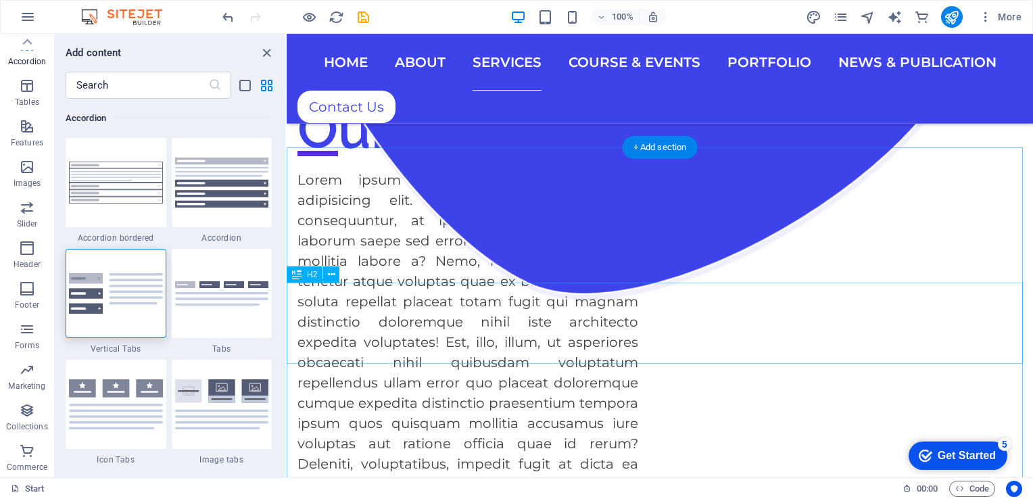
click at [0, 0] on icon "button" at bounding box center [0, 0] width 0 height 0
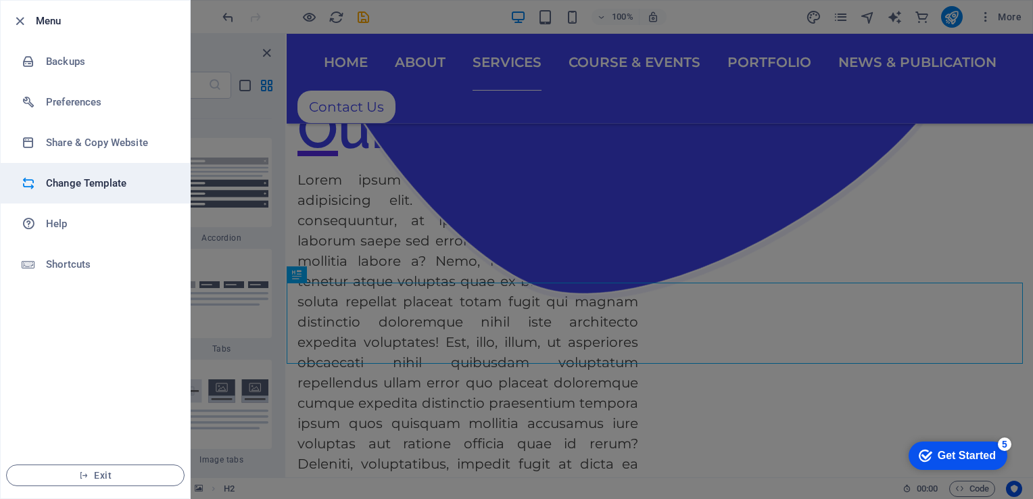
click at [92, 181] on h6 "Change Template" at bounding box center [108, 183] width 125 height 16
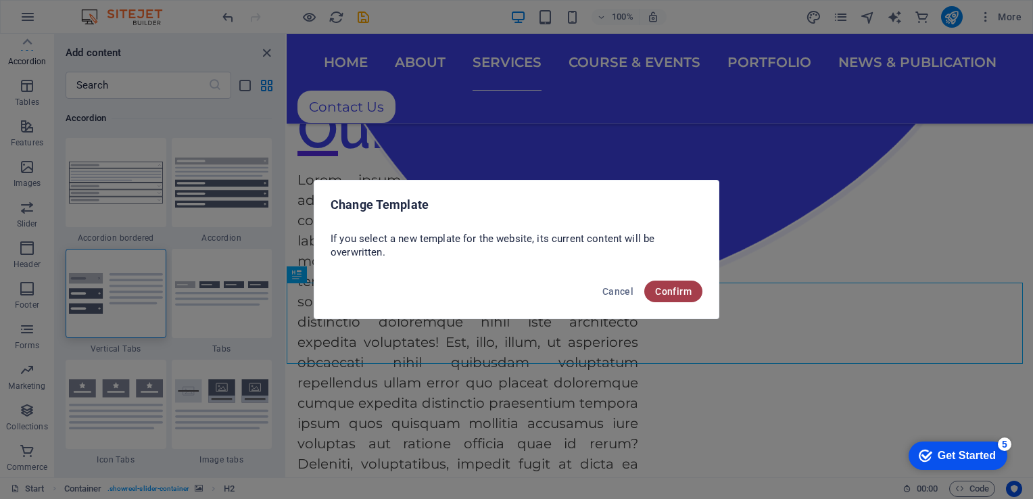
click at [670, 295] on span "Confirm" at bounding box center [673, 291] width 36 height 11
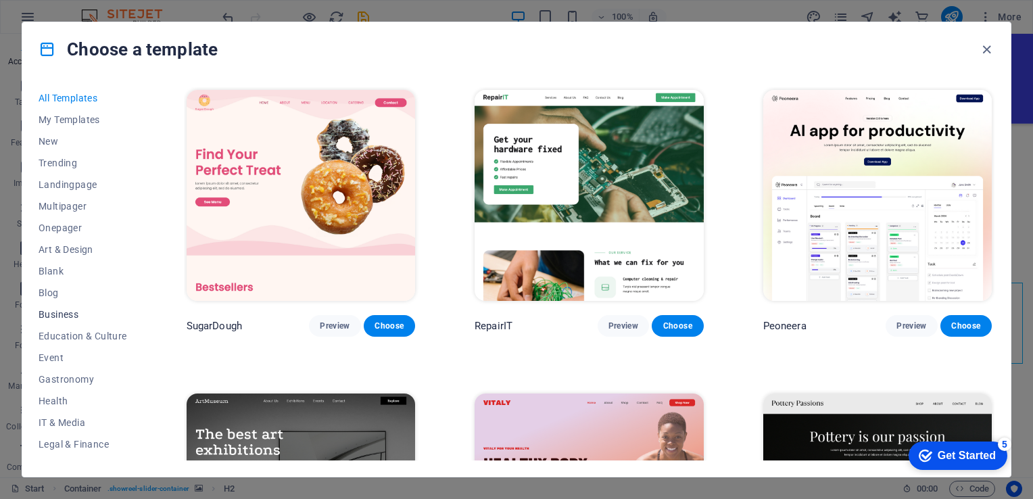
click at [53, 310] on span "Business" at bounding box center [83, 314] width 89 height 11
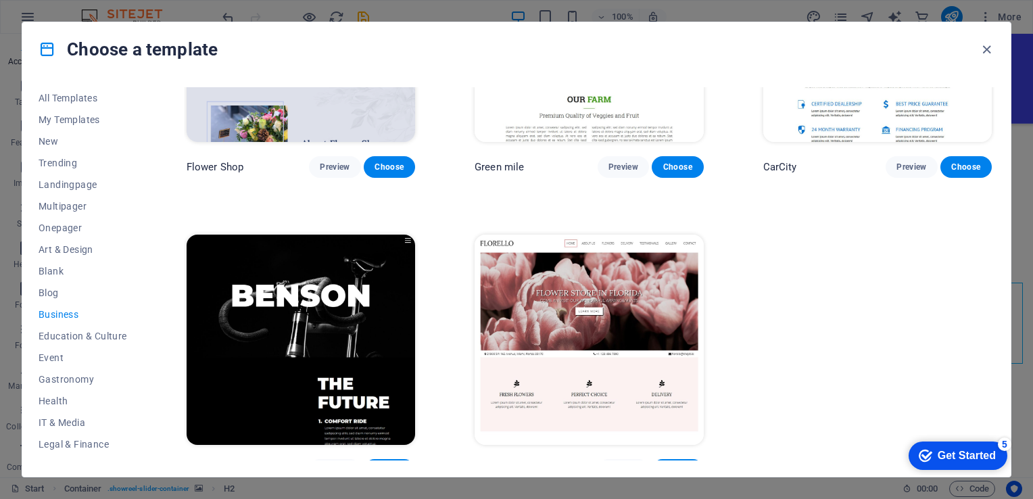
scroll to position [478, 0]
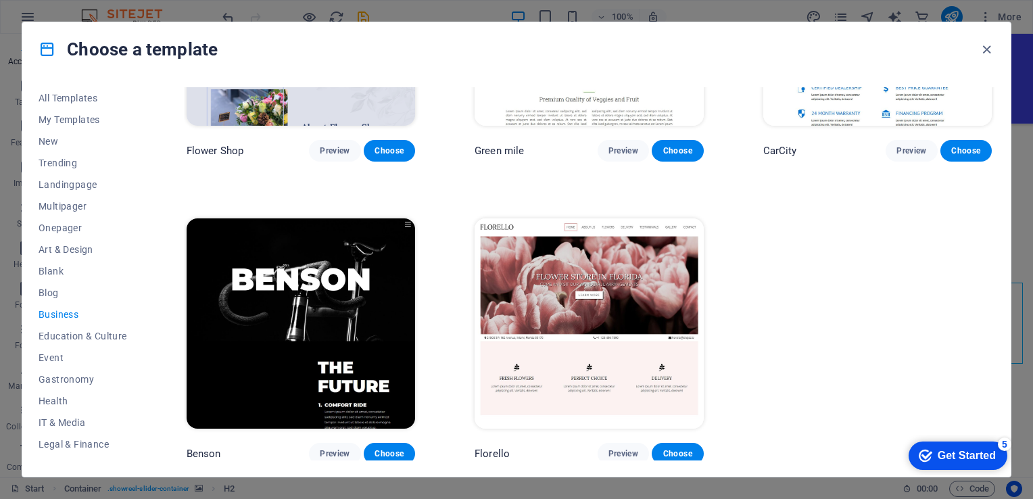
click at [0, 68] on html "A.Q.S Consultancy Services Start Favorites Elements Columns Content Boxes Accor…" at bounding box center [516, 249] width 1033 height 499
drag, startPoint x: 0, startPoint y: 68, endPoint x: 926, endPoint y: 232, distance: 940.9
click at [929, 228] on div "Pottery Passions Preview Choose Eco-Con Preview Choose Dream Garden Preview Cho…" at bounding box center [589, 36] width 810 height 855
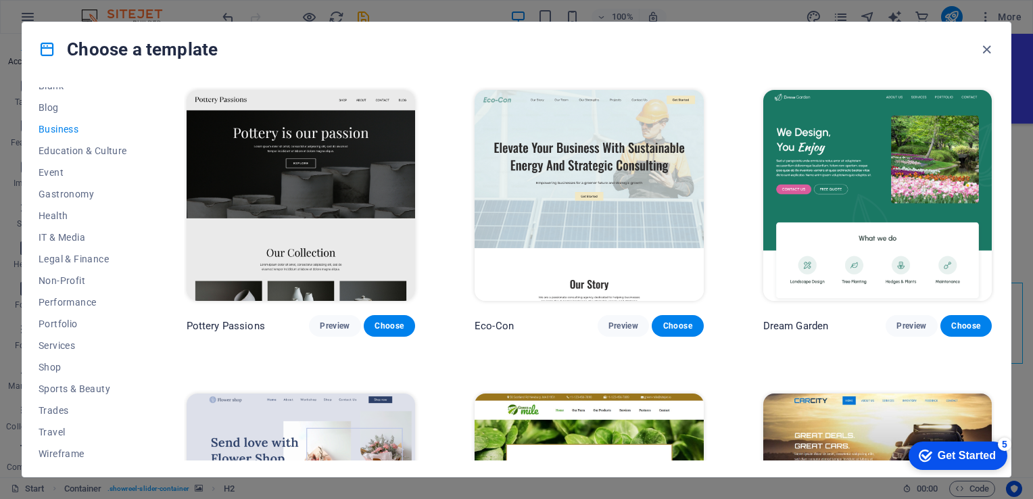
scroll to position [189, 0]
click at [64, 233] on span "IT & Media" at bounding box center [83, 233] width 89 height 11
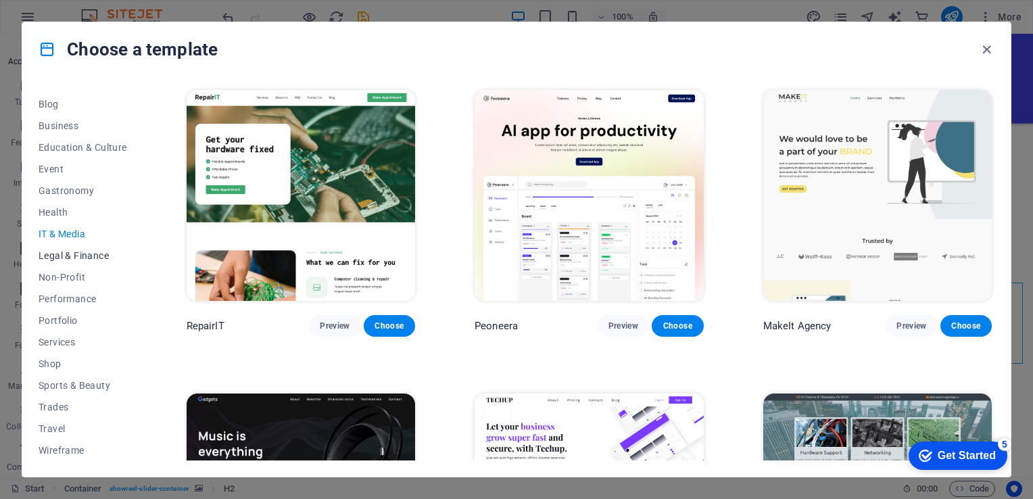
click at [66, 247] on button "Legal & Finance" at bounding box center [83, 256] width 89 height 22
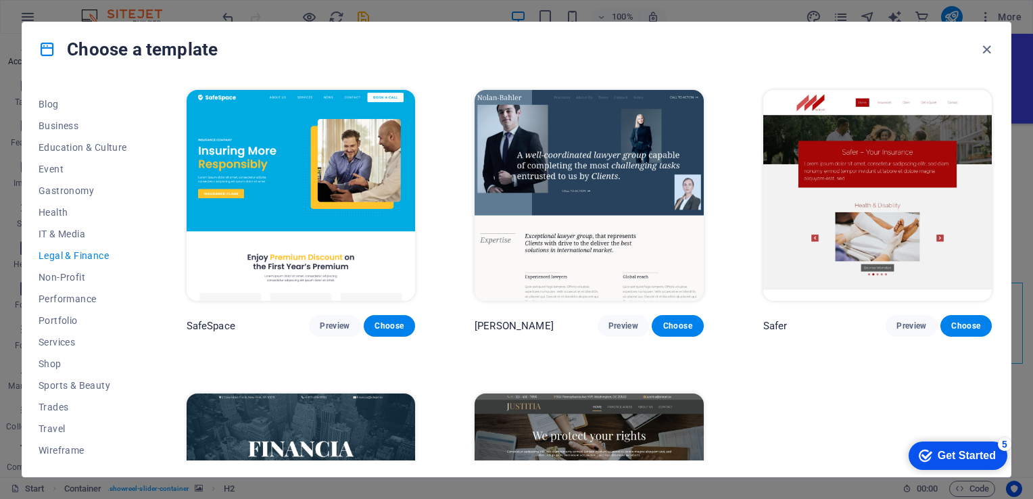
click at [66, 247] on button "Legal & Finance" at bounding box center [83, 256] width 89 height 22
click at [991, 388] on div "SafeSpace Preview Choose [PERSON_NAME] Preview Choose Safer Preview Choose Fina…" at bounding box center [589, 363] width 810 height 553
click at [997, 388] on div "All Templates My Templates New Trending Landingpage Multipager Onepager Art & D…" at bounding box center [516, 276] width 988 height 400
click at [988, 47] on icon "button" at bounding box center [986, 50] width 16 height 16
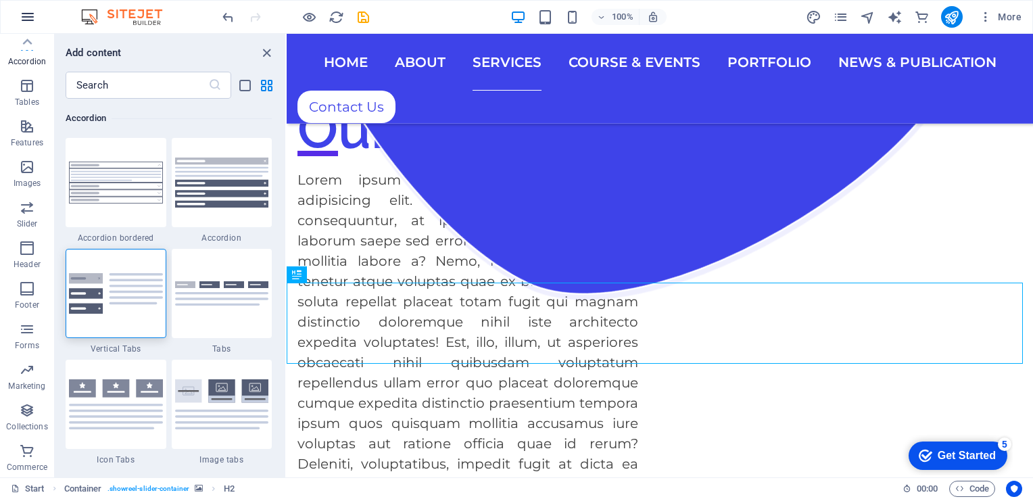
click at [0, 0] on icon "button" at bounding box center [0, 0] width 0 height 0
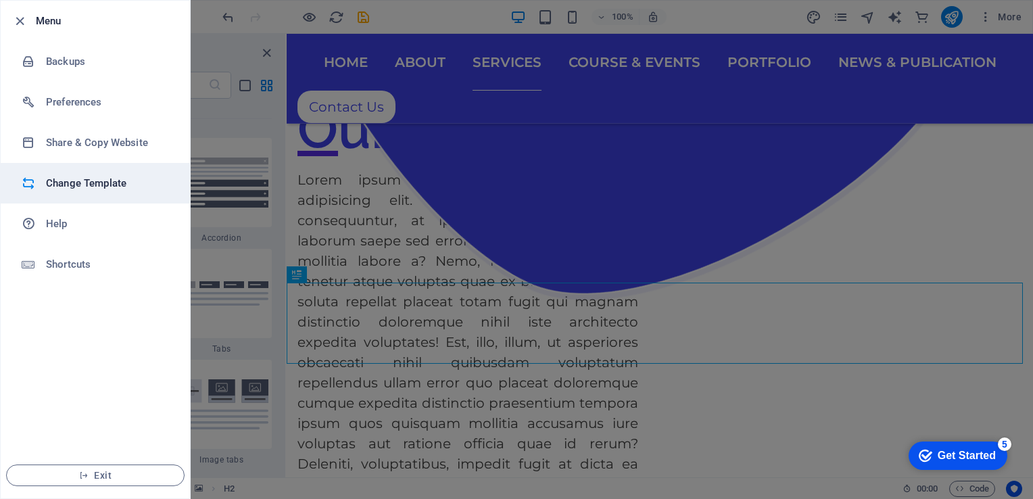
click at [93, 177] on h6 "Change Template" at bounding box center [108, 183] width 125 height 16
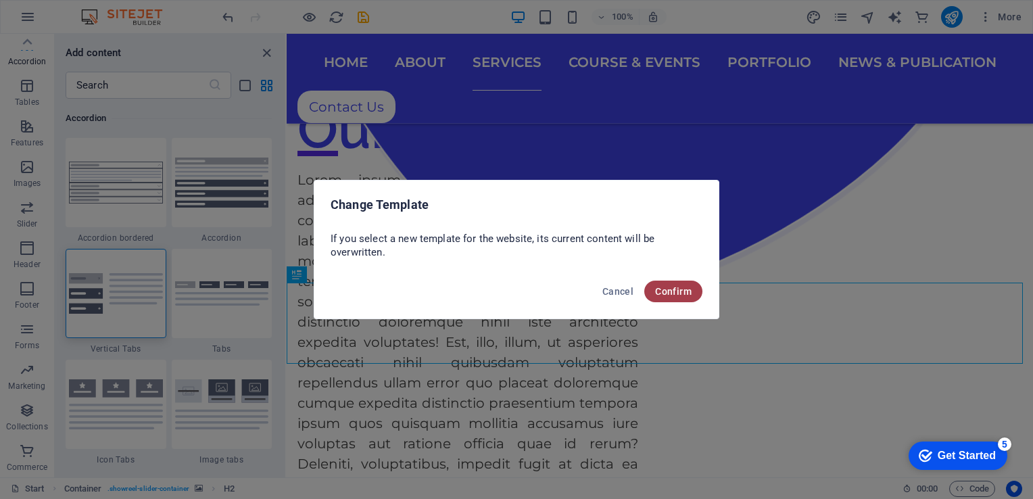
click at [668, 299] on button "Confirm" at bounding box center [673, 291] width 58 height 22
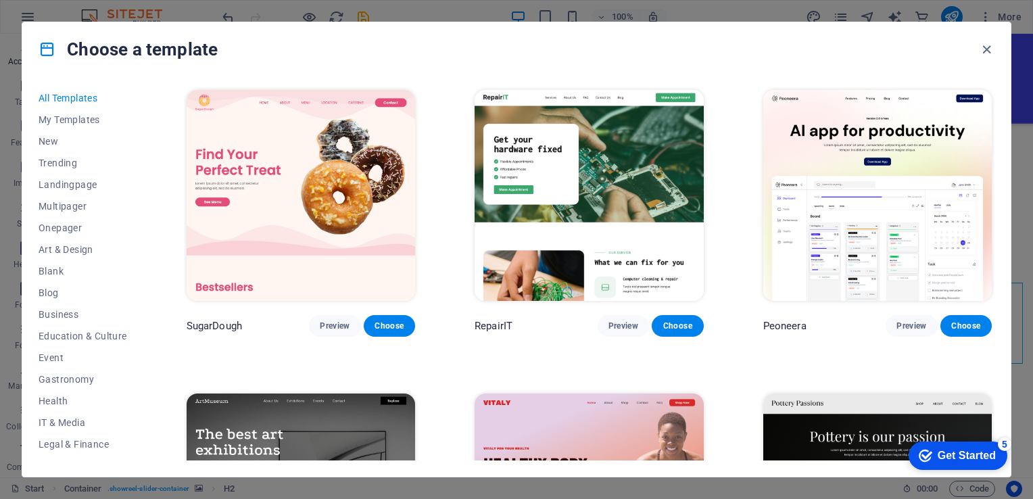
click at [961, 486] on div "Choose a template All Templates My Templates New Trending Landingpage Multipage…" at bounding box center [516, 249] width 1033 height 499
click at [997, 234] on div "All Templates My Templates New Trending Landingpage Multipager Onepager Art & D…" at bounding box center [516, 276] width 988 height 400
drag, startPoint x: 994, startPoint y: 94, endPoint x: 994, endPoint y: 75, distance: 18.9
click at [994, 75] on div "Choose a template All Templates My Templates New Trending Landingpage Multipage…" at bounding box center [516, 249] width 989 height 455
drag, startPoint x: 994, startPoint y: 75, endPoint x: 970, endPoint y: 79, distance: 24.7
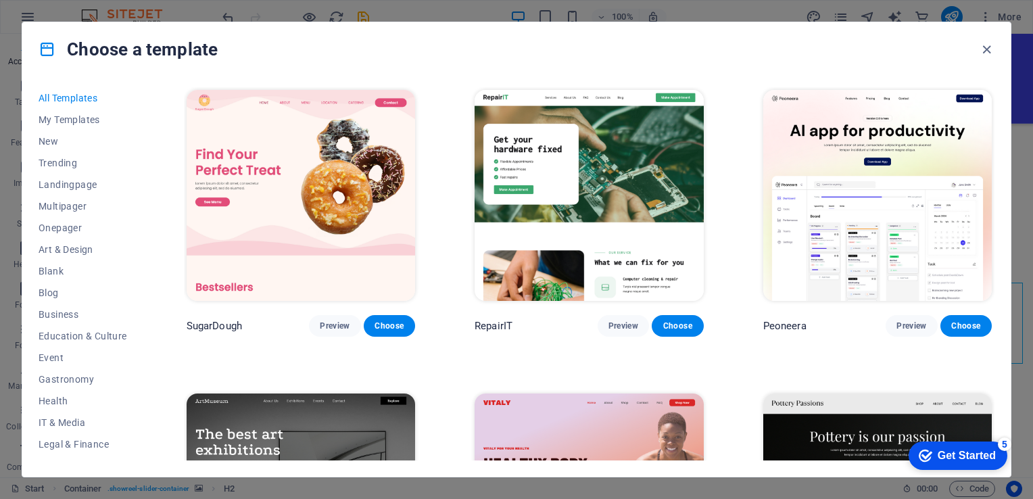
click at [970, 79] on div "All Templates My Templates New Trending Landingpage Multipager Onepager Art & D…" at bounding box center [516, 276] width 988 height 400
click at [1003, 111] on div "All Templates My Templates New Trending Landingpage Multipager Onepager Art & D…" at bounding box center [516, 276] width 988 height 400
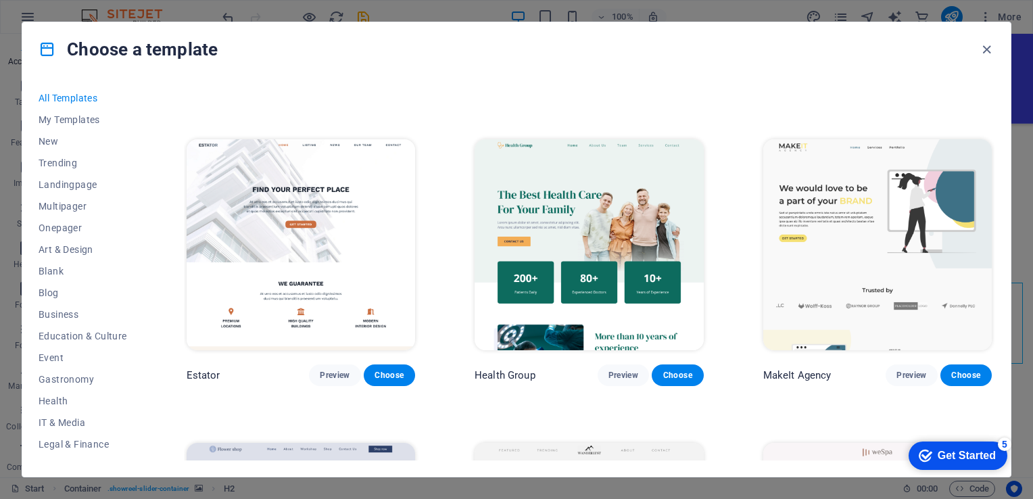
scroll to position [3312, 0]
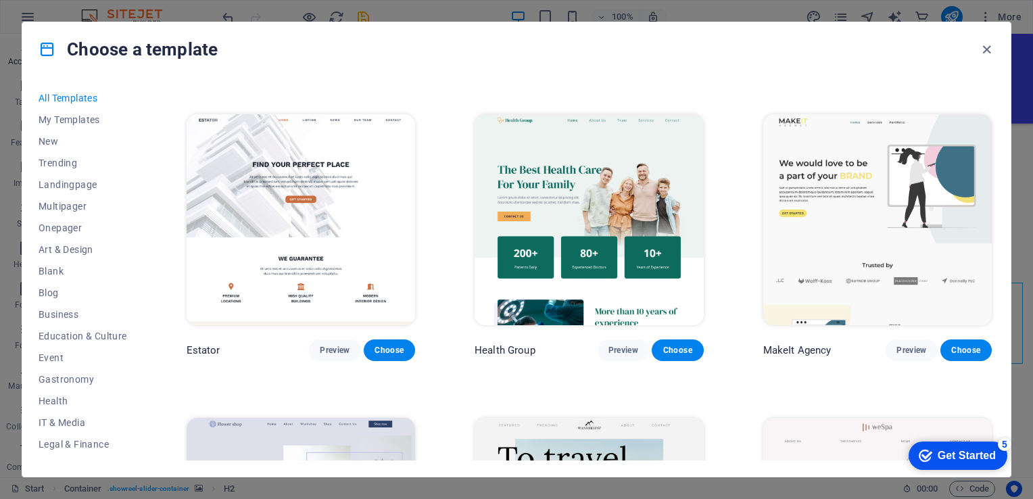
drag, startPoint x: 994, startPoint y: 162, endPoint x: 989, endPoint y: 168, distance: 8.7
click at [989, 169] on div "All Templates My Templates New Trending Landingpage Multipager Onepager Art & D…" at bounding box center [516, 276] width 988 height 400
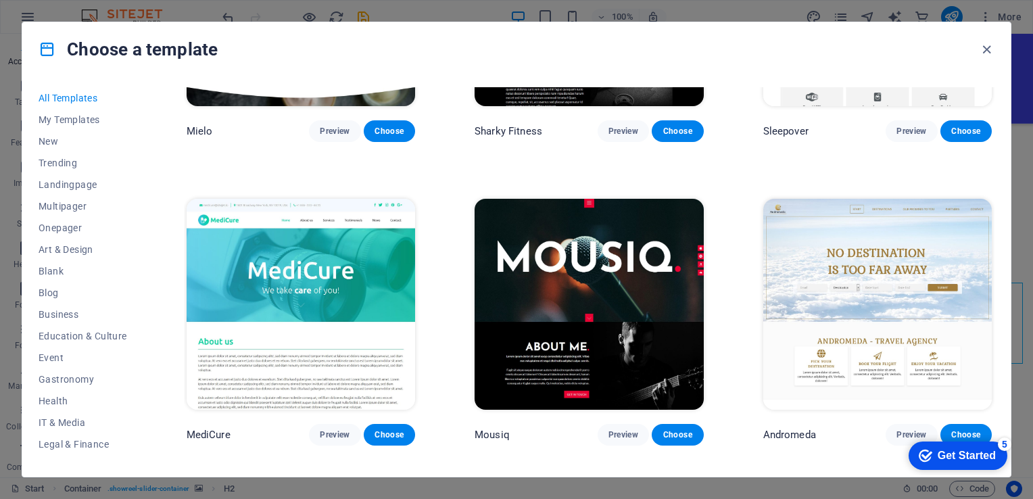
scroll to position [10455, 0]
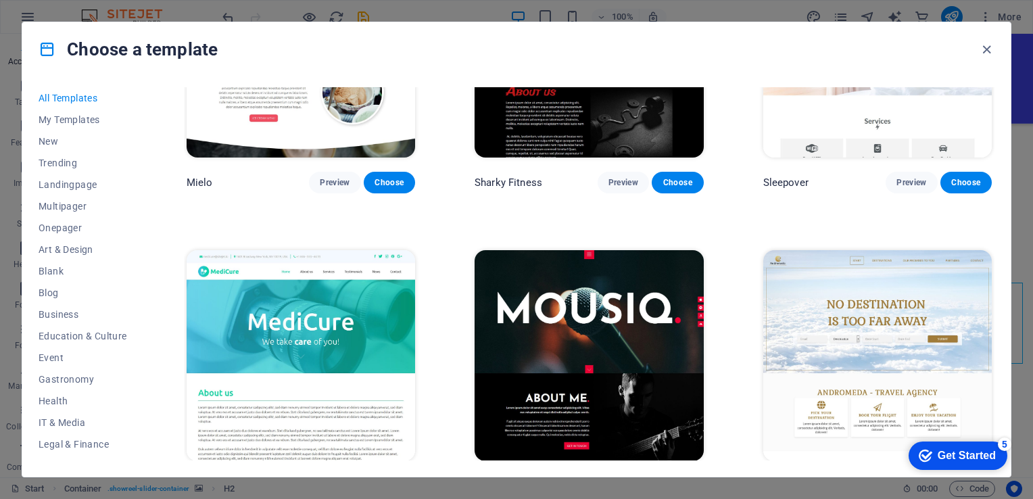
click at [832, 270] on img at bounding box center [877, 355] width 228 height 211
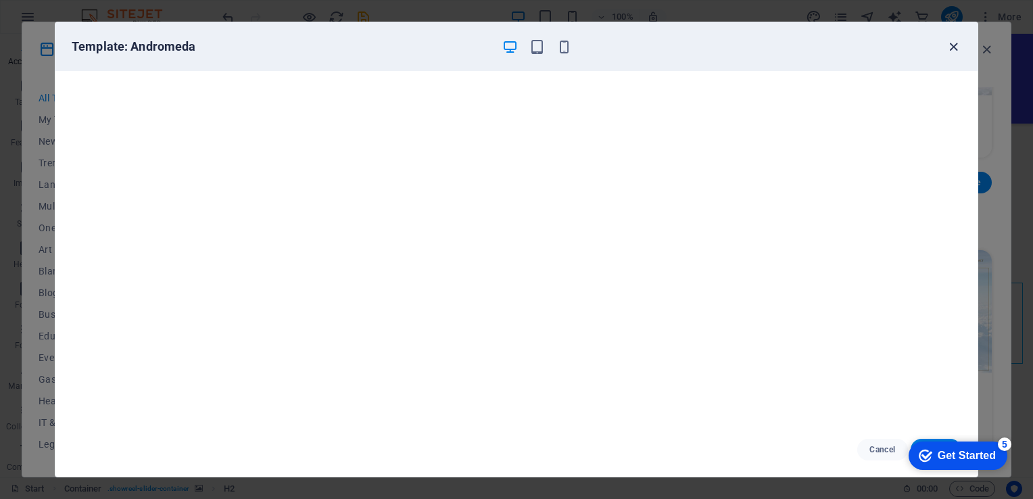
click at [948, 45] on icon "button" at bounding box center [953, 47] width 16 height 16
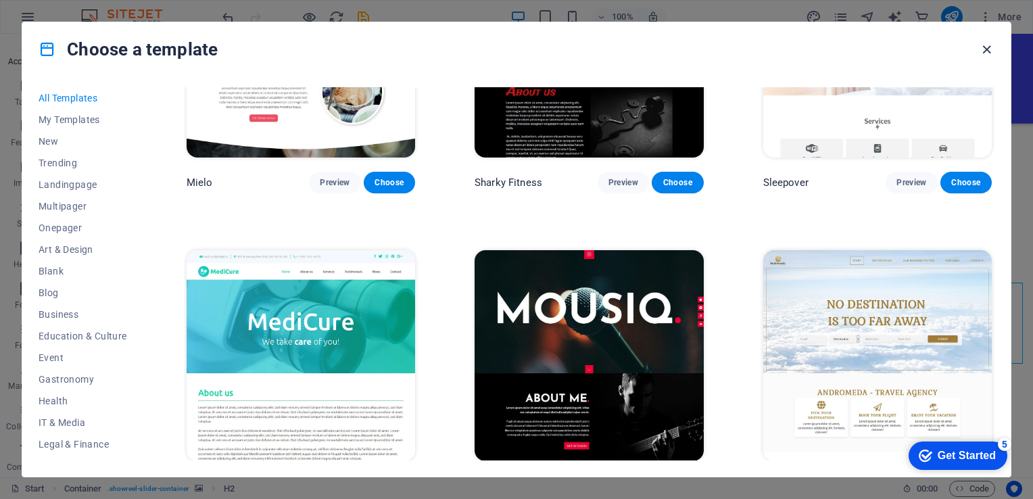
click at [989, 50] on icon "button" at bounding box center [986, 50] width 16 height 16
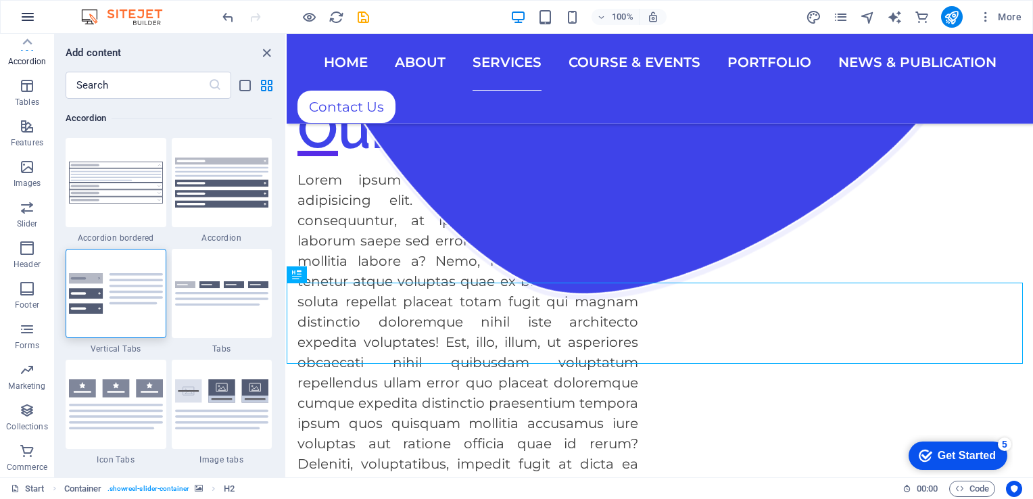
click at [0, 0] on icon "button" at bounding box center [0, 0] width 0 height 0
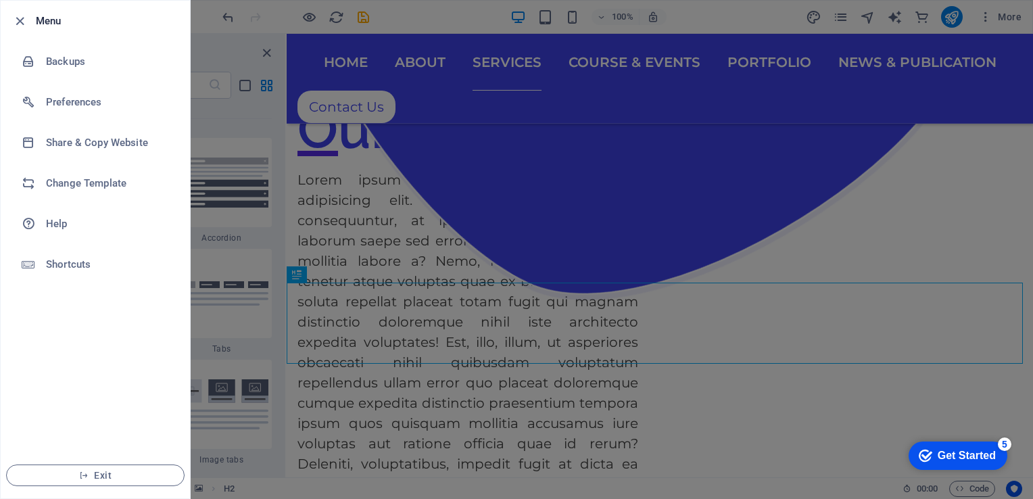
click at [814, 150] on div at bounding box center [516, 249] width 1033 height 499
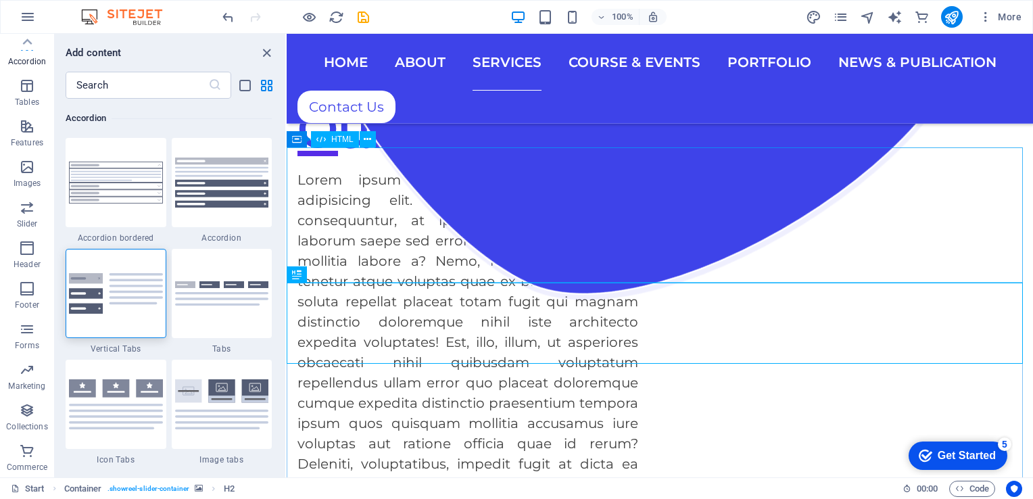
click at [373, 147] on div "Container HTML" at bounding box center [336, 139] width 98 height 17
click at [370, 143] on icon at bounding box center [367, 139] width 7 height 14
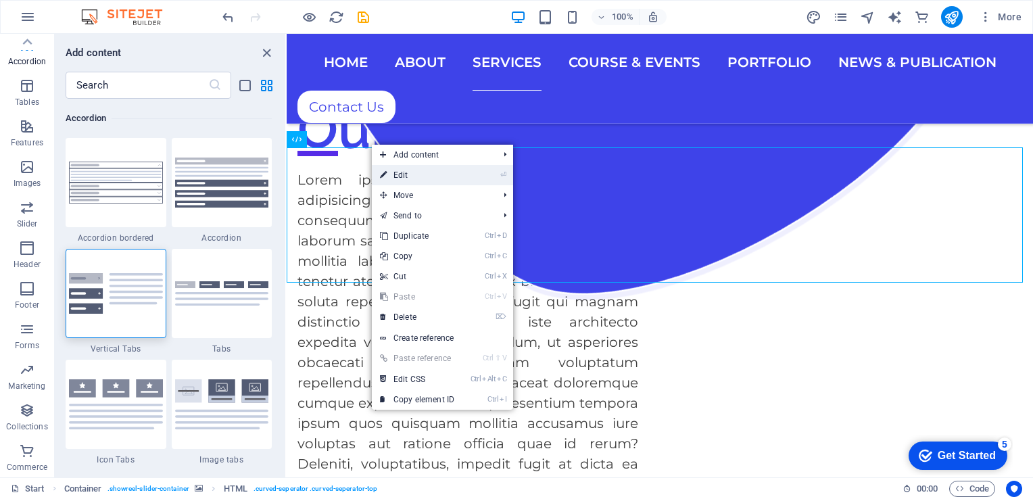
click at [394, 174] on link "⏎ Edit" at bounding box center [417, 175] width 91 height 20
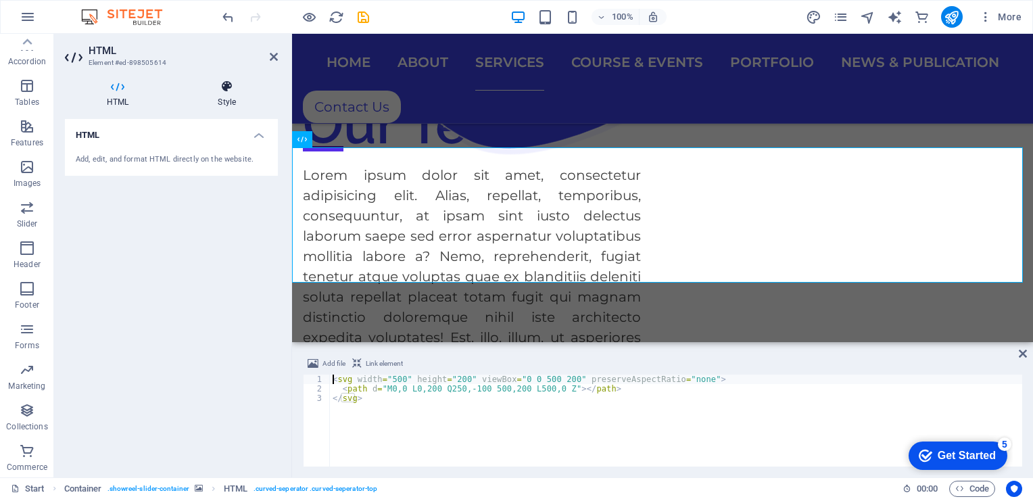
click at [222, 95] on h4 "Style" at bounding box center [227, 94] width 102 height 28
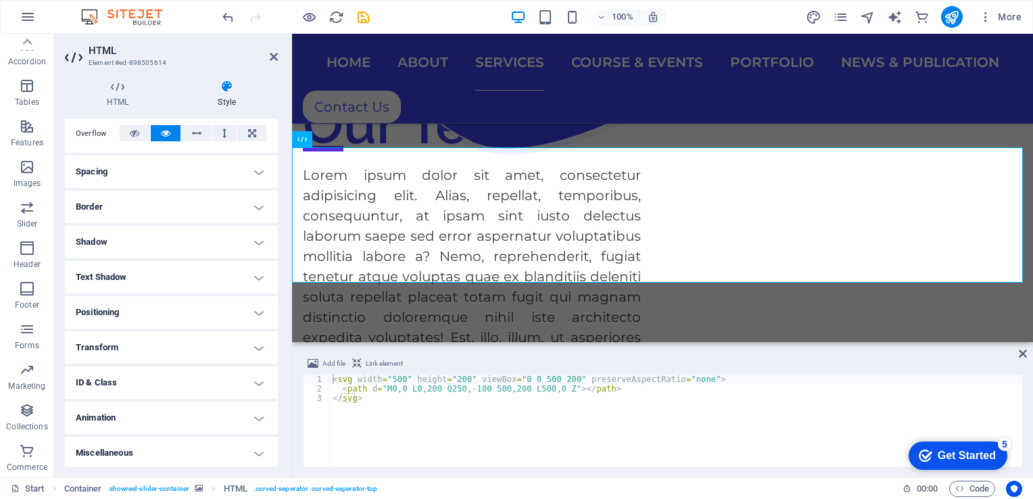
scroll to position [222, 0]
drag, startPoint x: 221, startPoint y: 23, endPoint x: 275, endPoint y: 57, distance: 63.8
click at [275, 57] on icon at bounding box center [274, 56] width 8 height 11
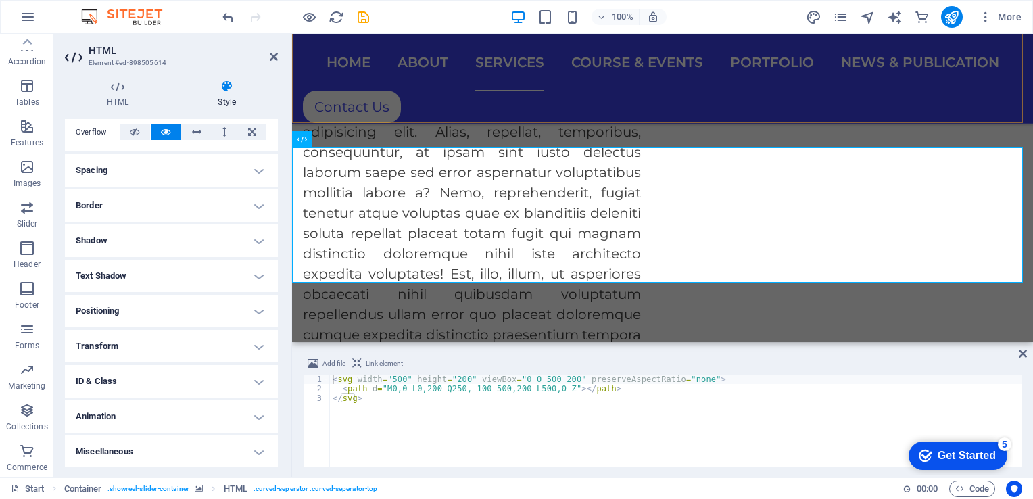
scroll to position [1741, 0]
